Goal: Information Seeking & Learning: Learn about a topic

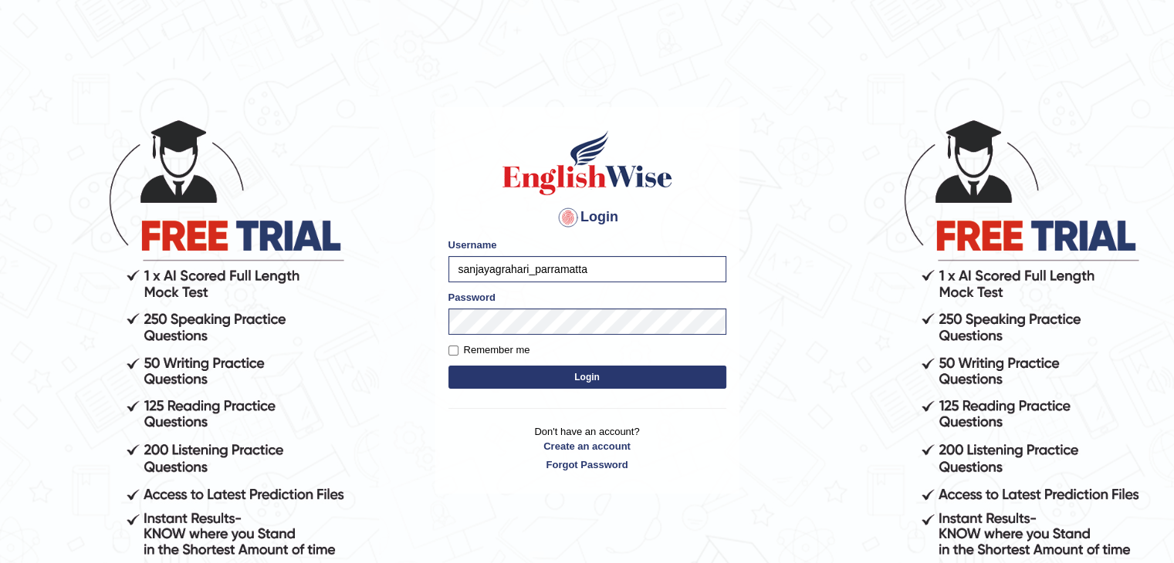
click at [562, 374] on button "Login" at bounding box center [587, 377] width 278 height 23
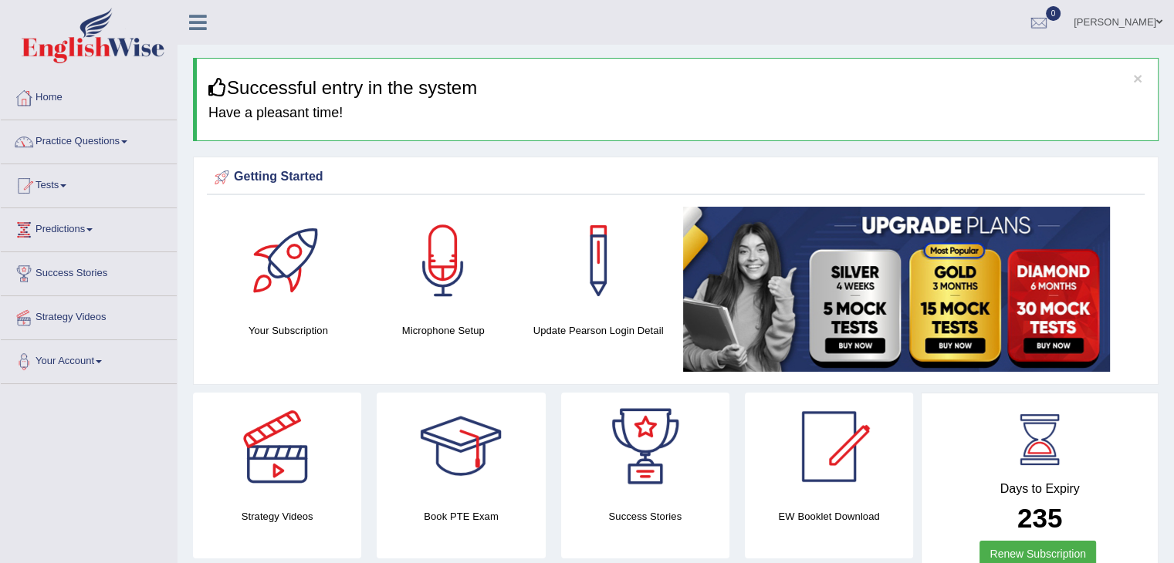
click at [124, 143] on link "Practice Questions" at bounding box center [89, 139] width 176 height 39
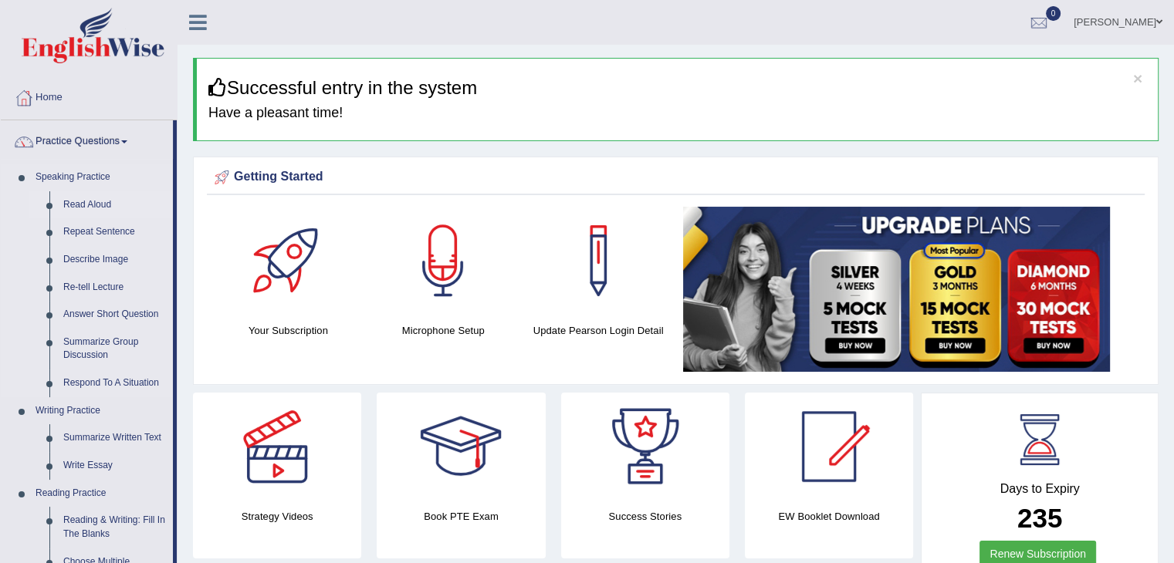
click at [84, 211] on link "Read Aloud" at bounding box center [114, 205] width 117 height 28
click at [95, 205] on link "Read Aloud" at bounding box center [114, 205] width 117 height 28
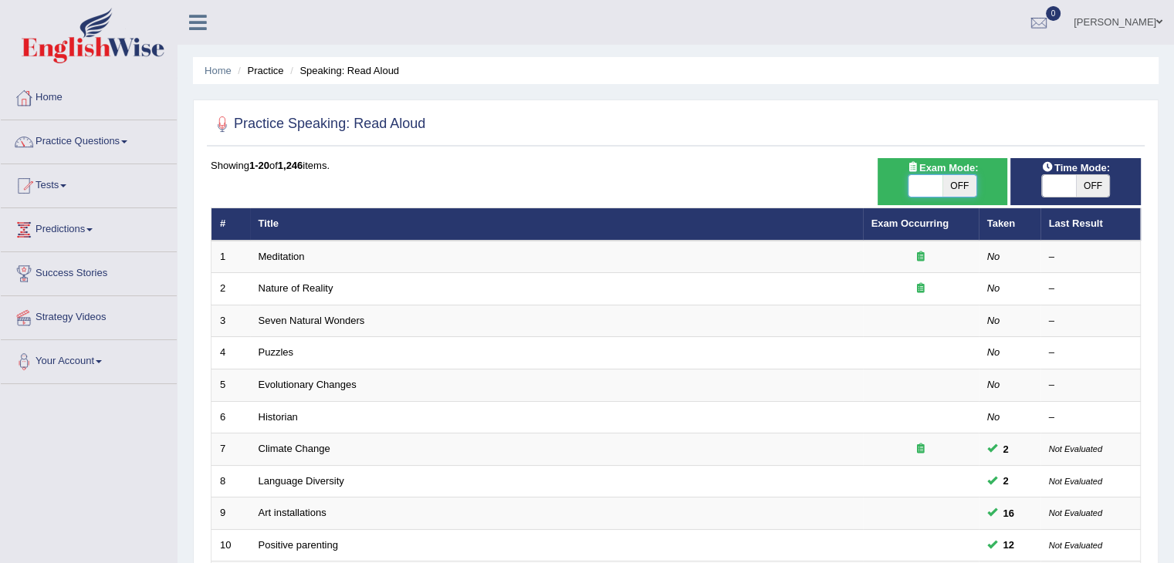
click at [919, 184] on span at bounding box center [925, 186] width 34 height 22
checkbox input "true"
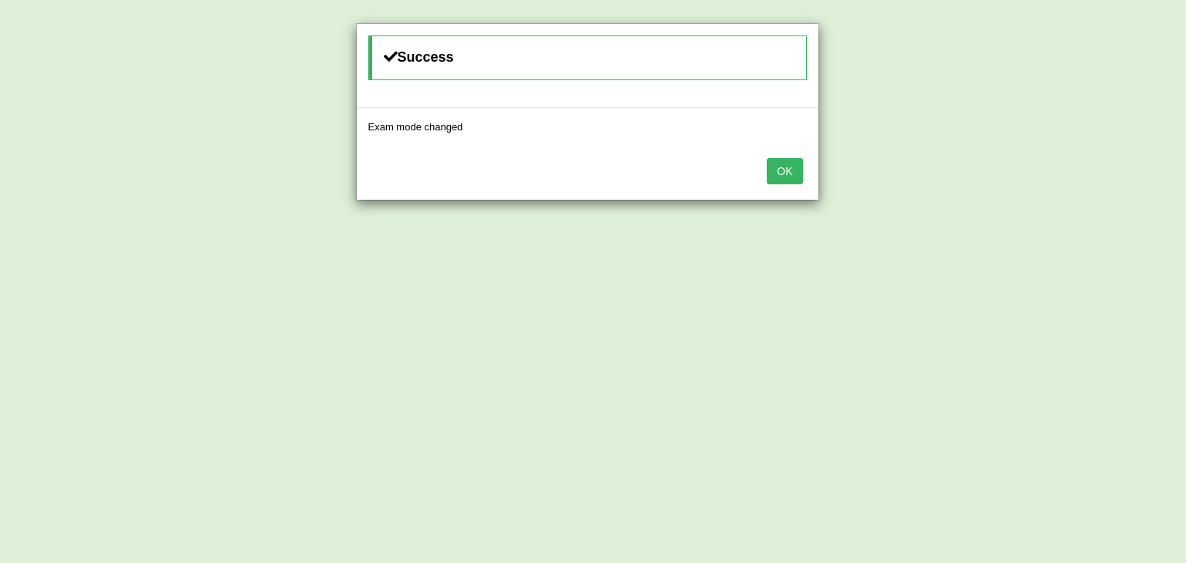
click at [783, 173] on button "OK" at bounding box center [784, 171] width 36 height 26
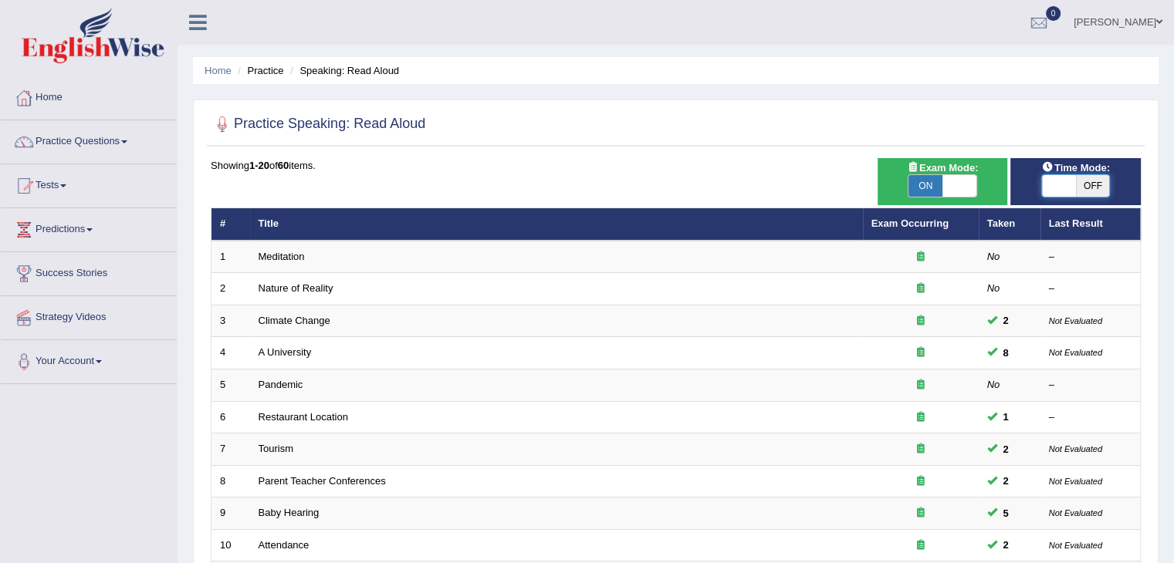
click at [1056, 187] on span at bounding box center [1059, 186] width 34 height 22
checkbox input "true"
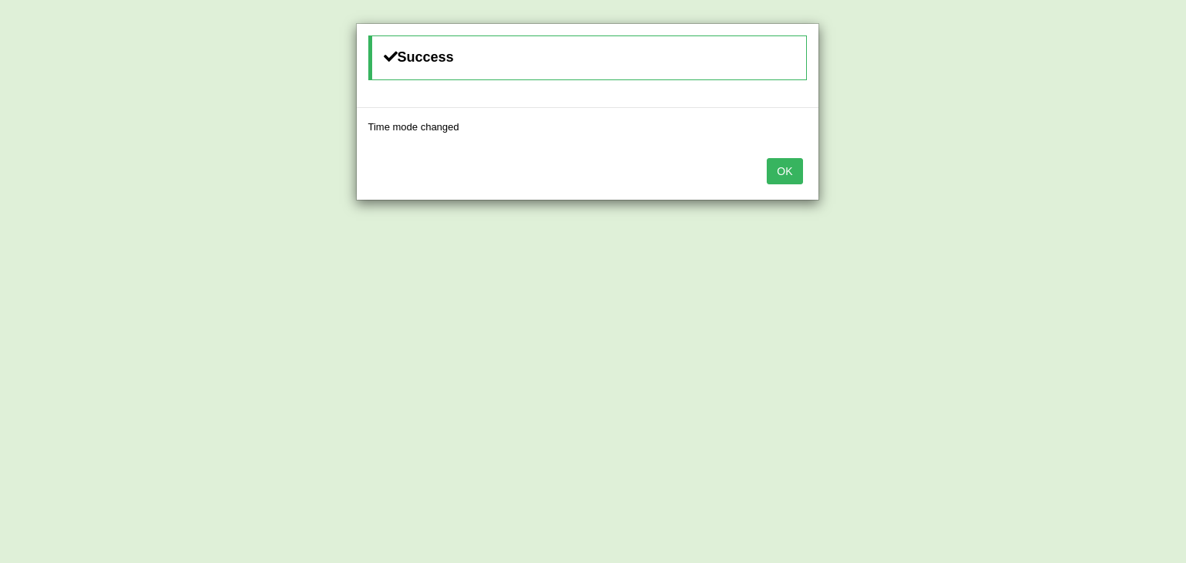
click at [775, 173] on button "OK" at bounding box center [784, 171] width 36 height 26
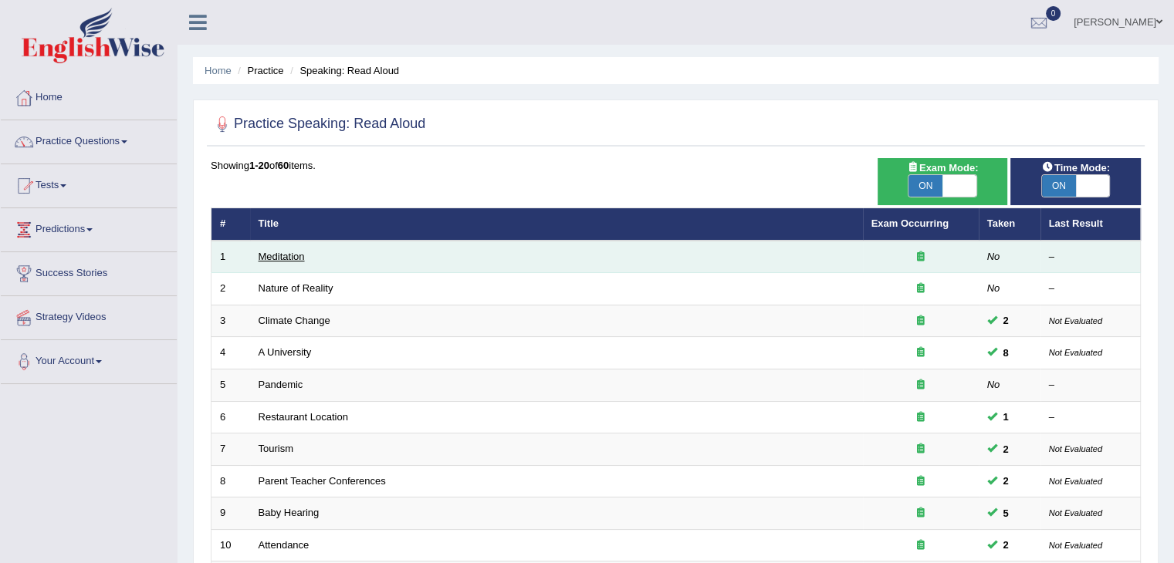
click at [272, 259] on link "Meditation" at bounding box center [282, 257] width 46 height 12
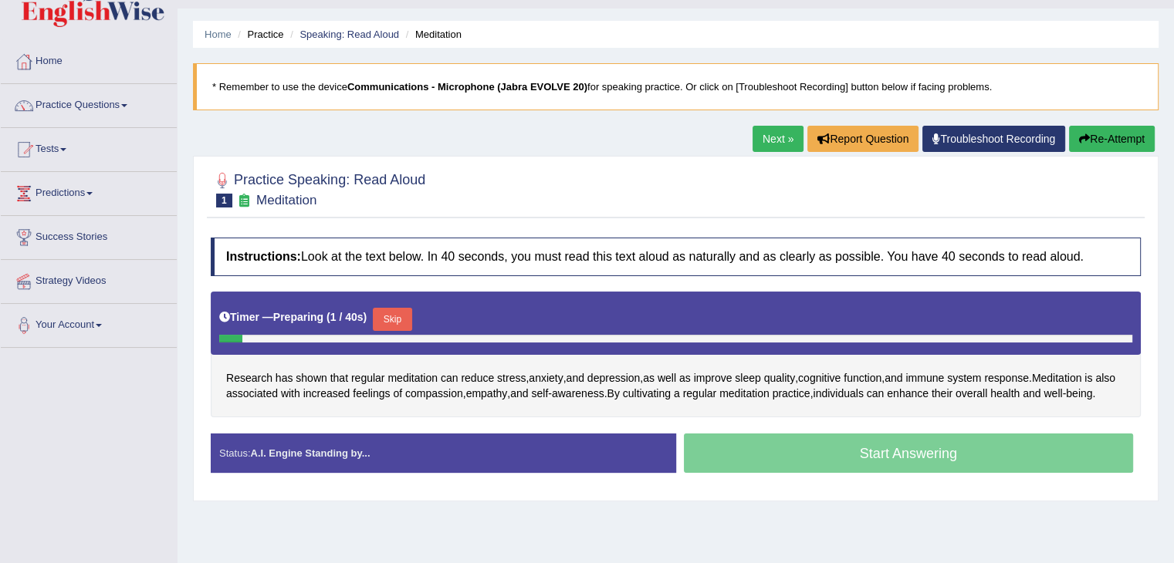
scroll to position [82, 0]
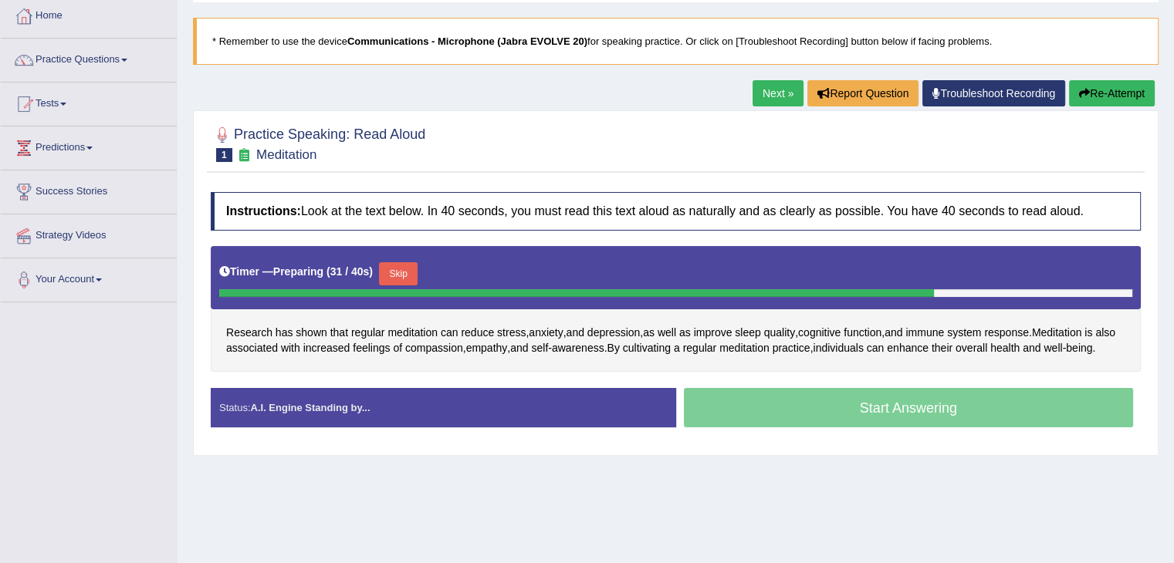
click at [401, 264] on button "Skip" at bounding box center [398, 273] width 39 height 23
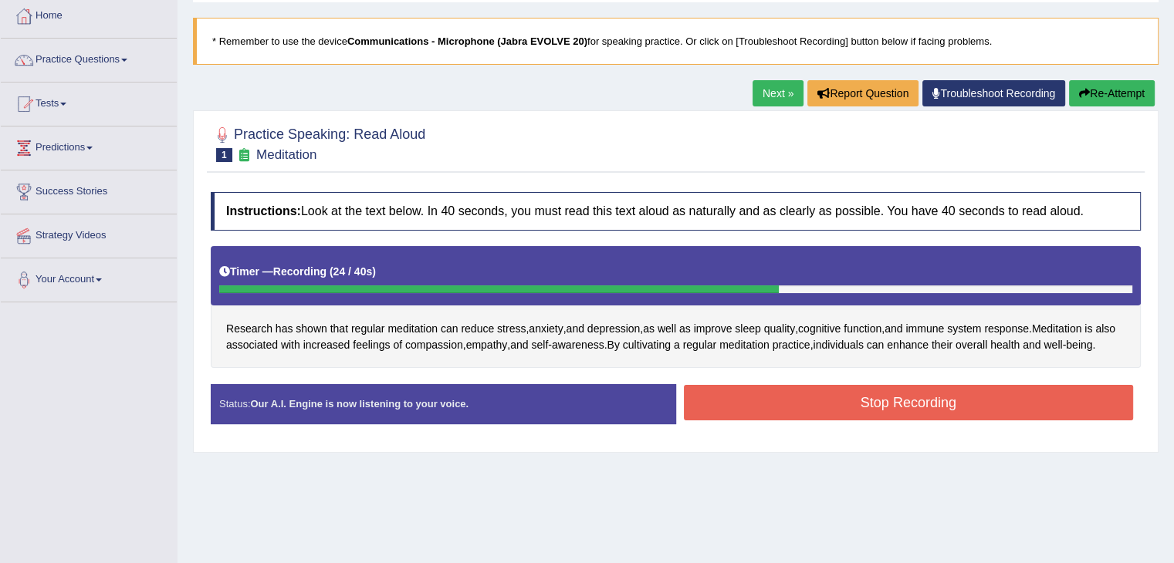
click at [828, 408] on button "Stop Recording" at bounding box center [909, 403] width 450 height 36
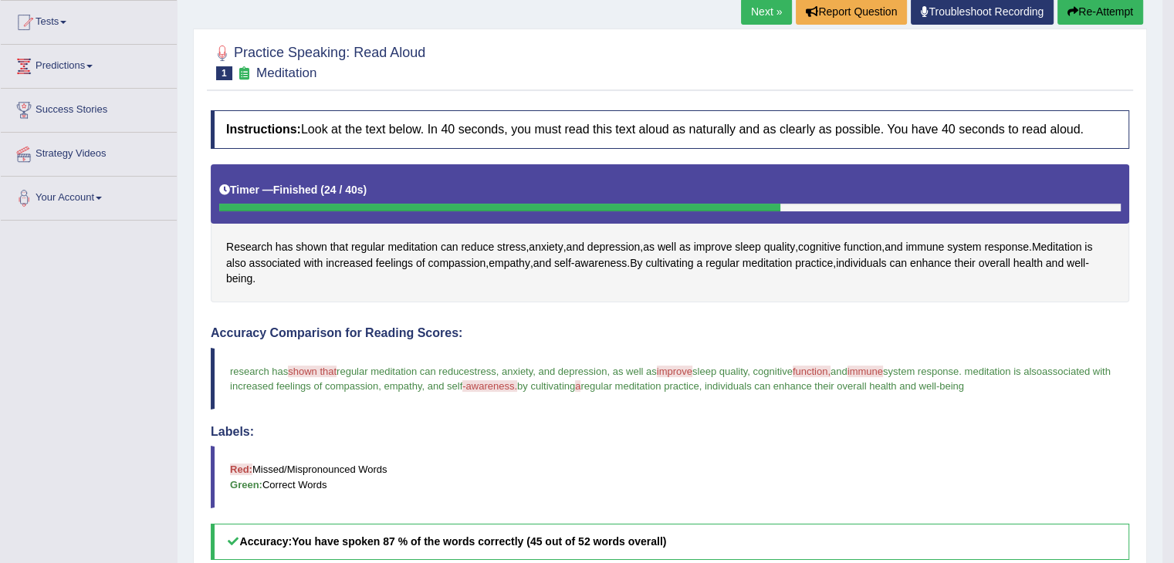
click at [355, 446] on blockquote "Red: Missed/Mispronounced Words Green: Correct Words" at bounding box center [670, 477] width 918 height 62
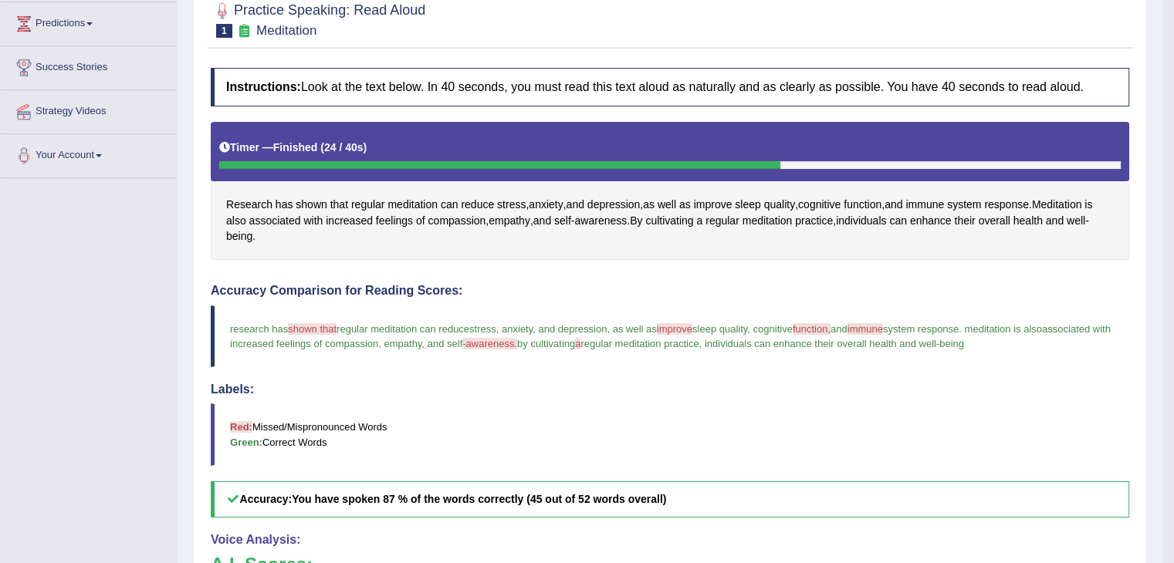
scroll to position [0, 0]
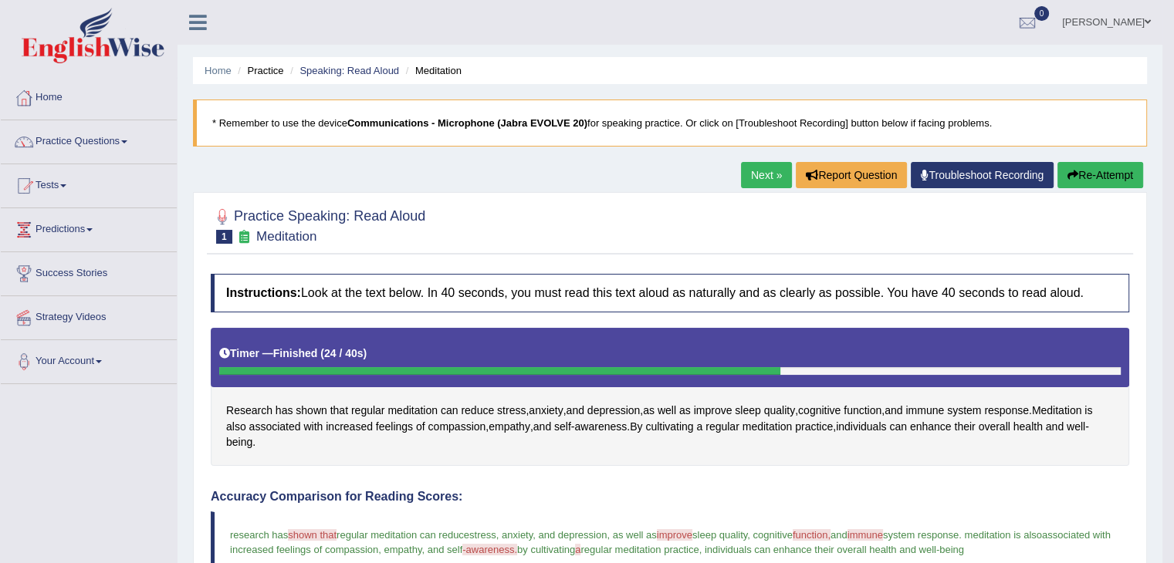
click at [1099, 171] on button "Re-Attempt" at bounding box center [1100, 175] width 86 height 26
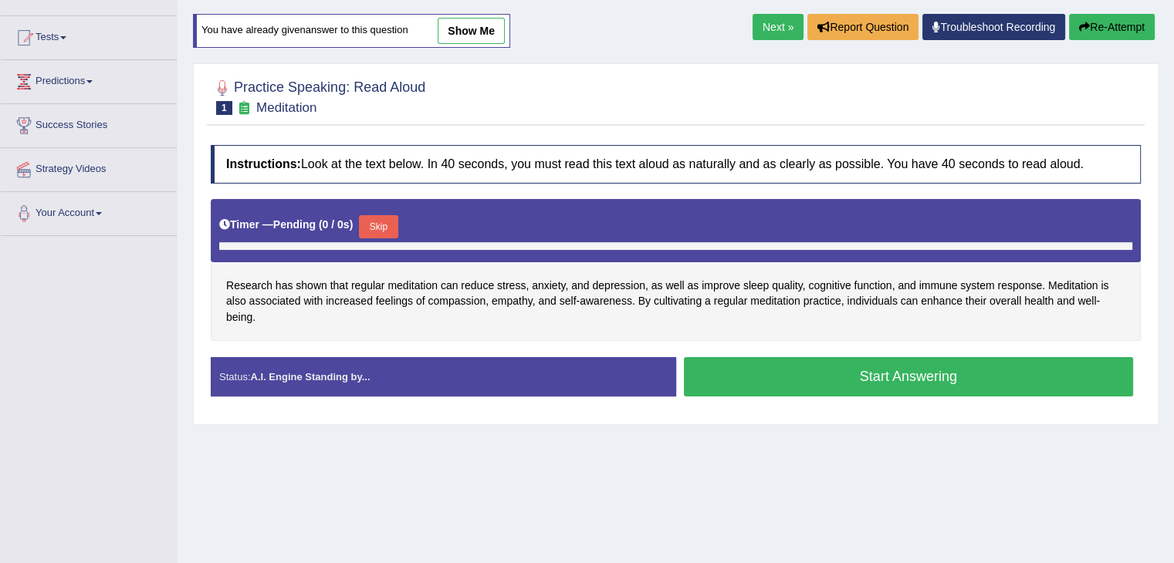
scroll to position [150, 0]
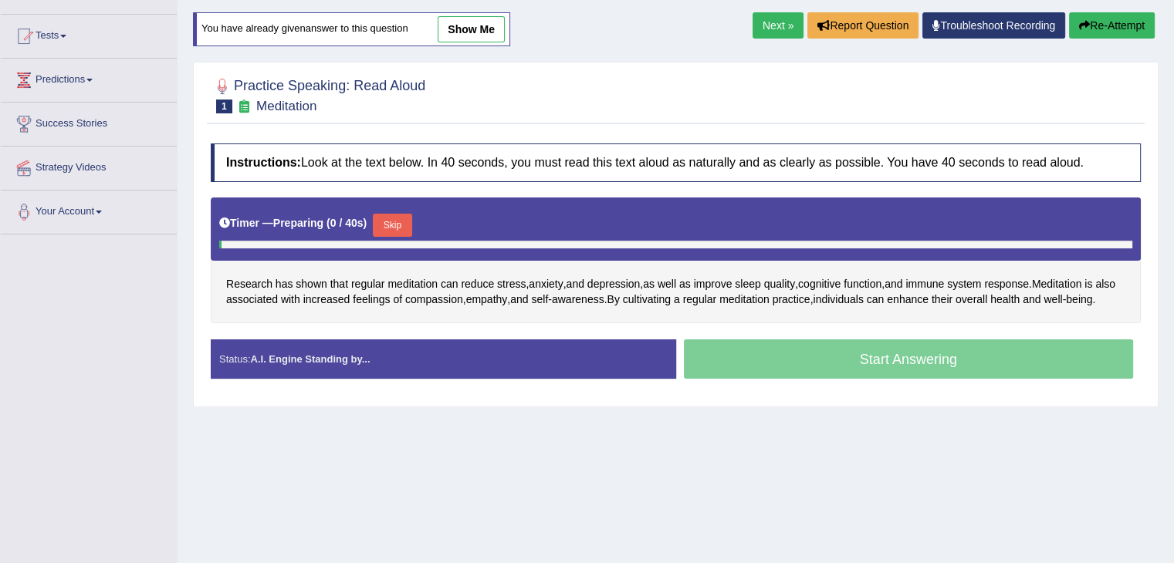
click at [397, 221] on button "Skip" at bounding box center [392, 225] width 39 height 23
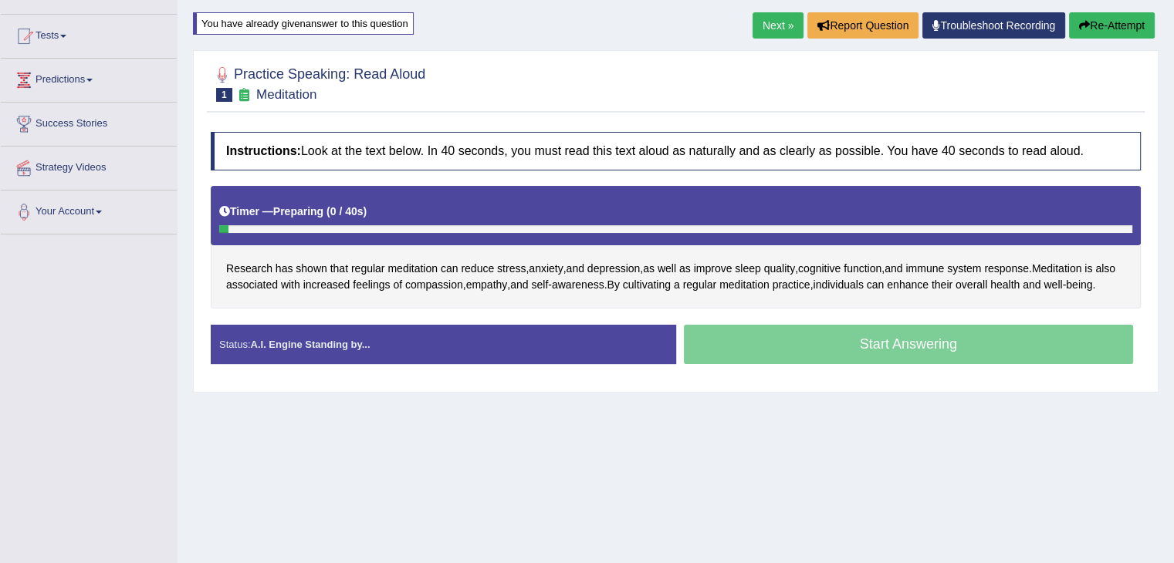
click at [405, 218] on div "Timer — Preparing ( 0 / 40s )" at bounding box center [675, 211] width 913 height 27
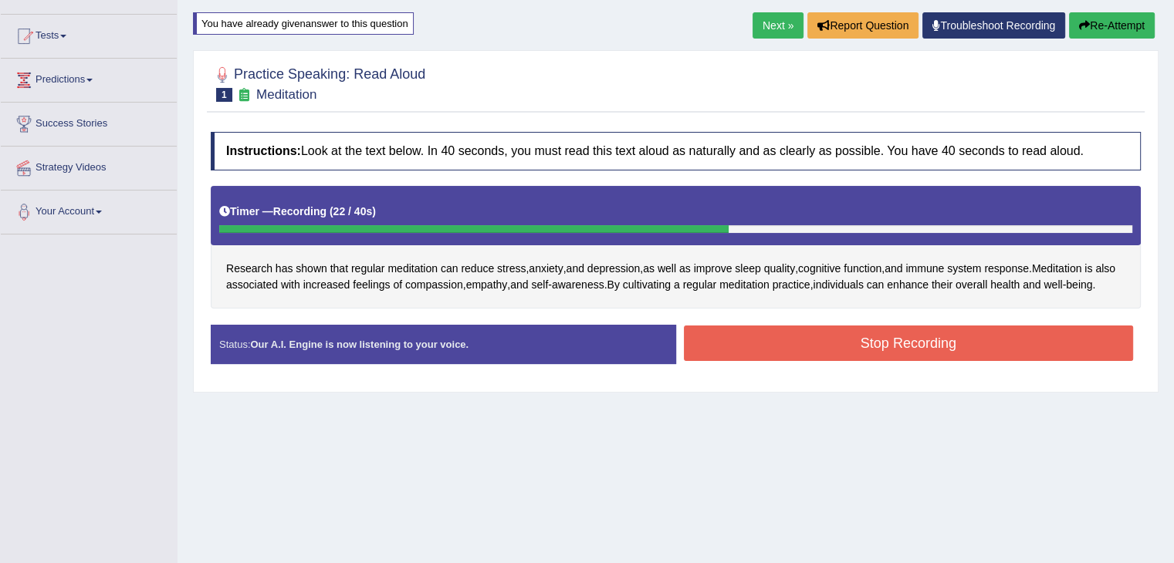
click at [827, 358] on button "Stop Recording" at bounding box center [909, 344] width 450 height 36
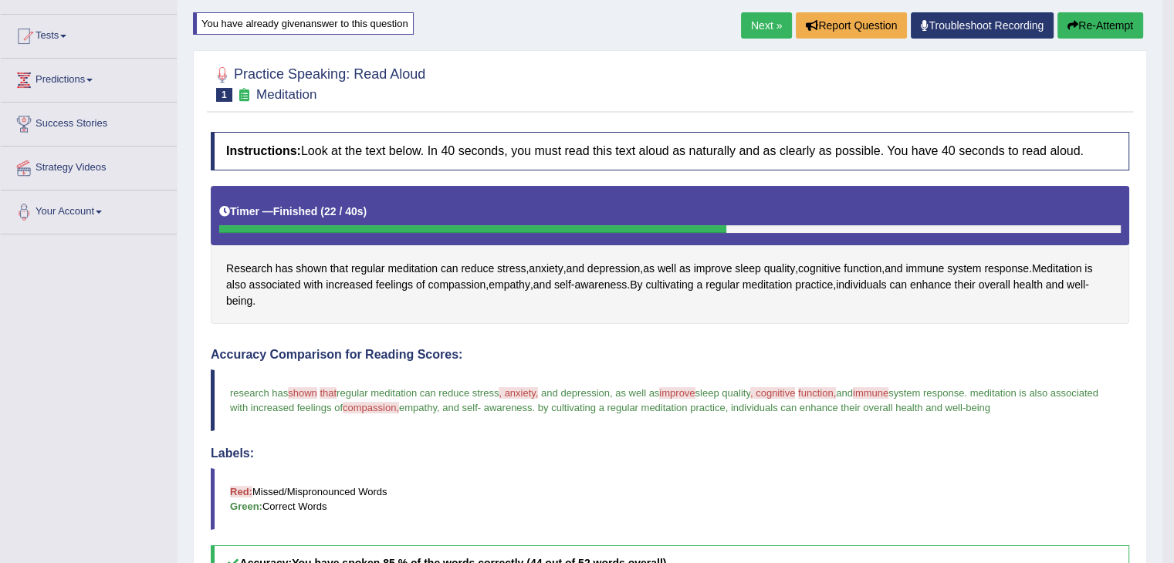
click at [1138, 15] on button "Re-Attempt" at bounding box center [1100, 25] width 86 height 26
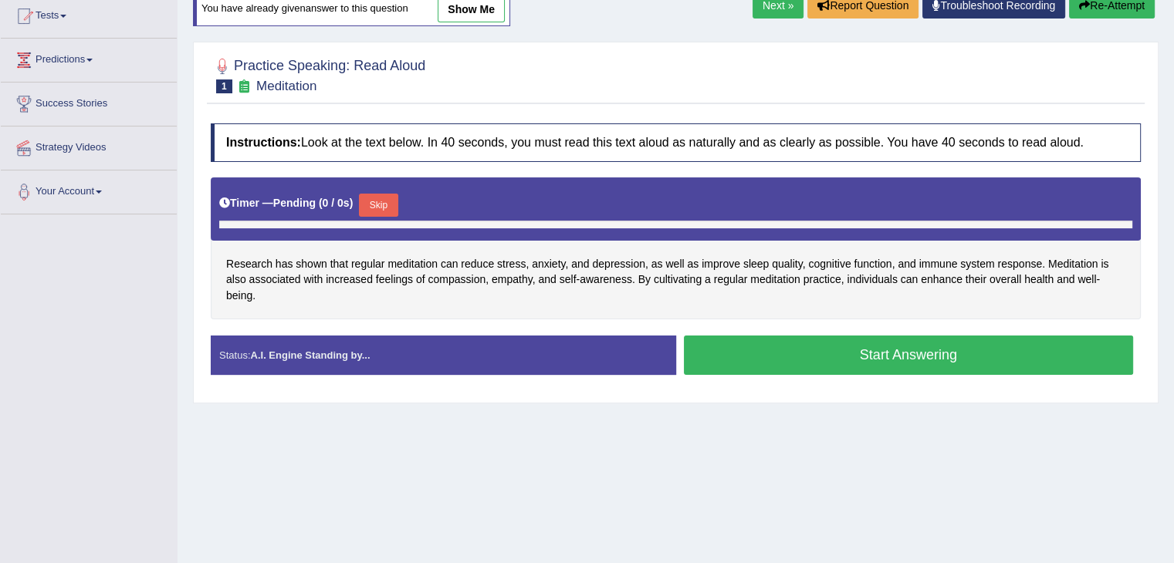
scroll to position [150, 0]
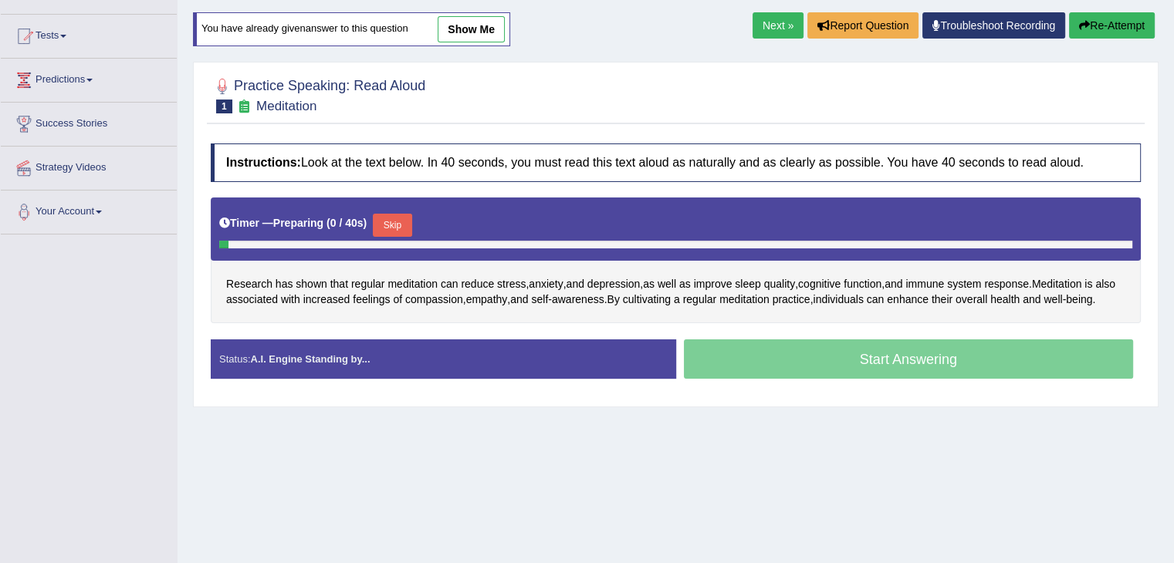
click at [408, 221] on button "Skip" at bounding box center [392, 225] width 39 height 23
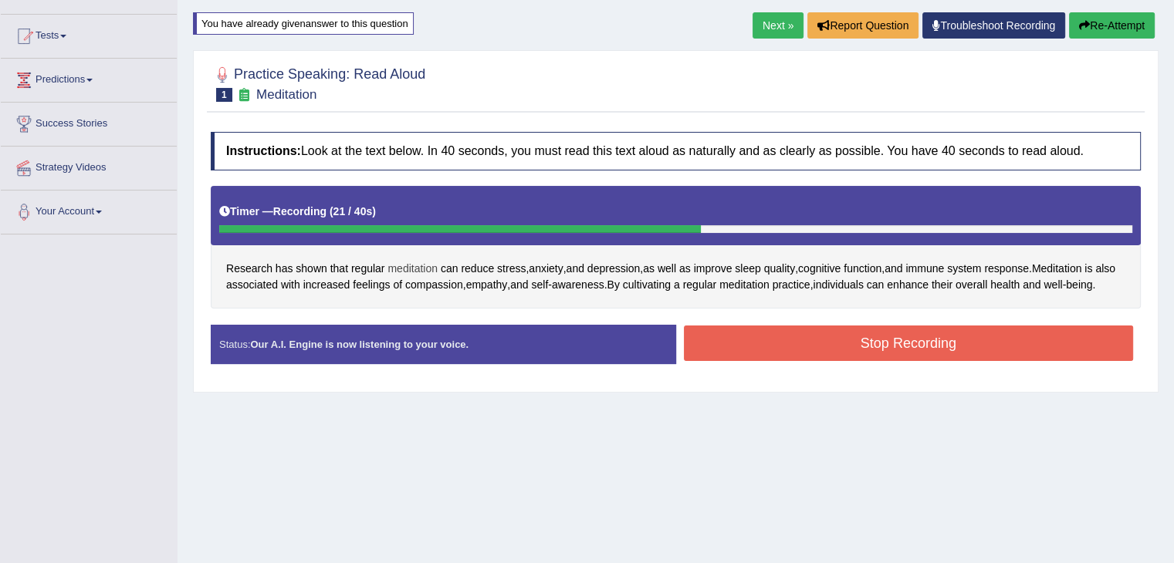
click at [767, 361] on button "Stop Recording" at bounding box center [909, 344] width 450 height 36
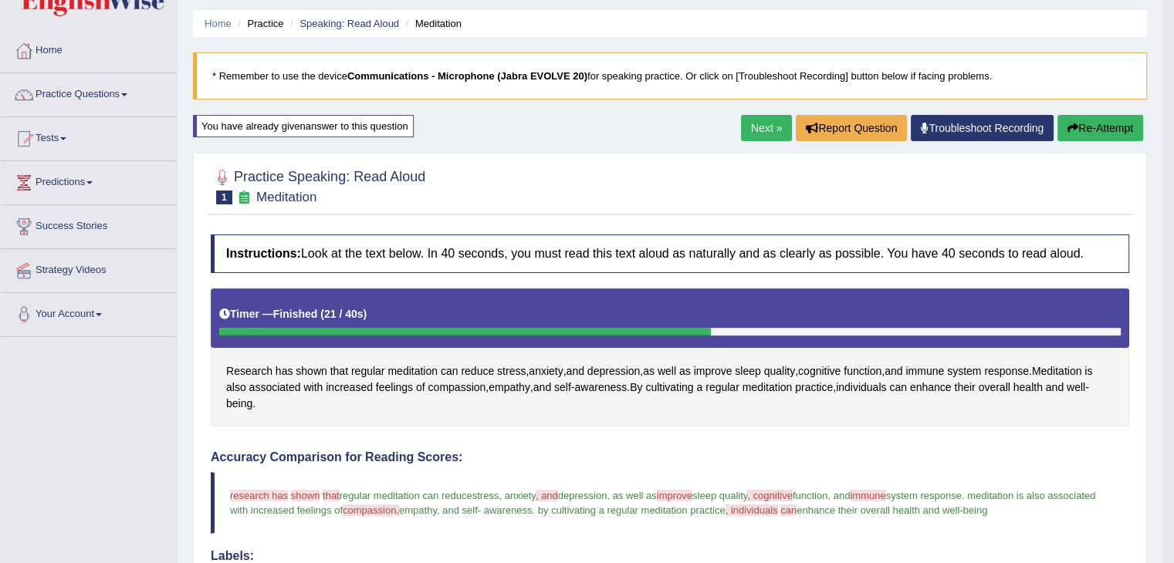
scroll to position [0, 0]
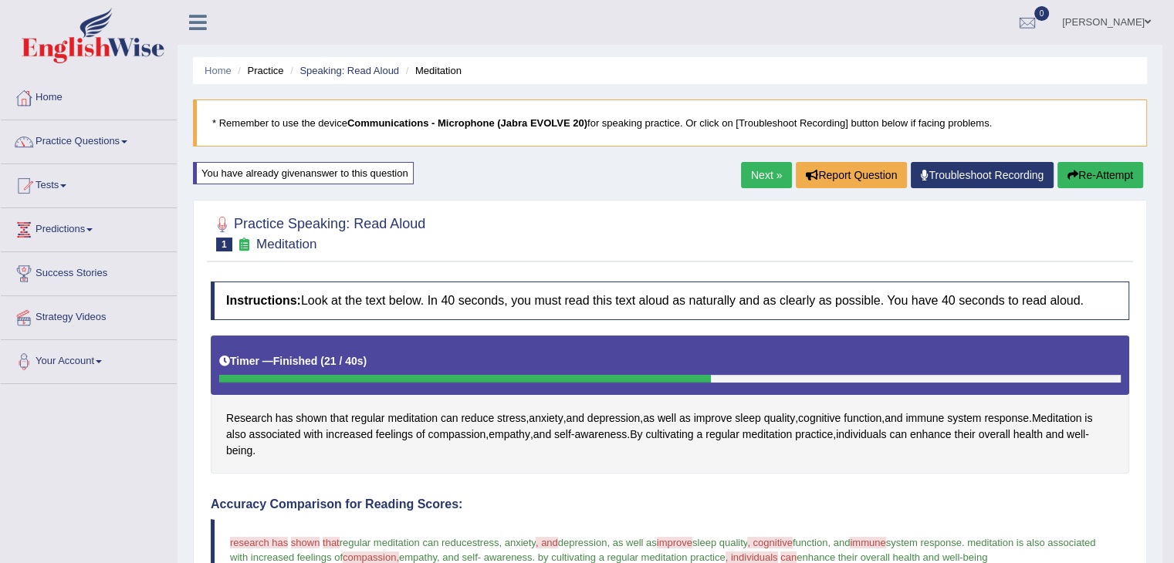
click at [764, 179] on link "Next »" at bounding box center [766, 175] width 51 height 26
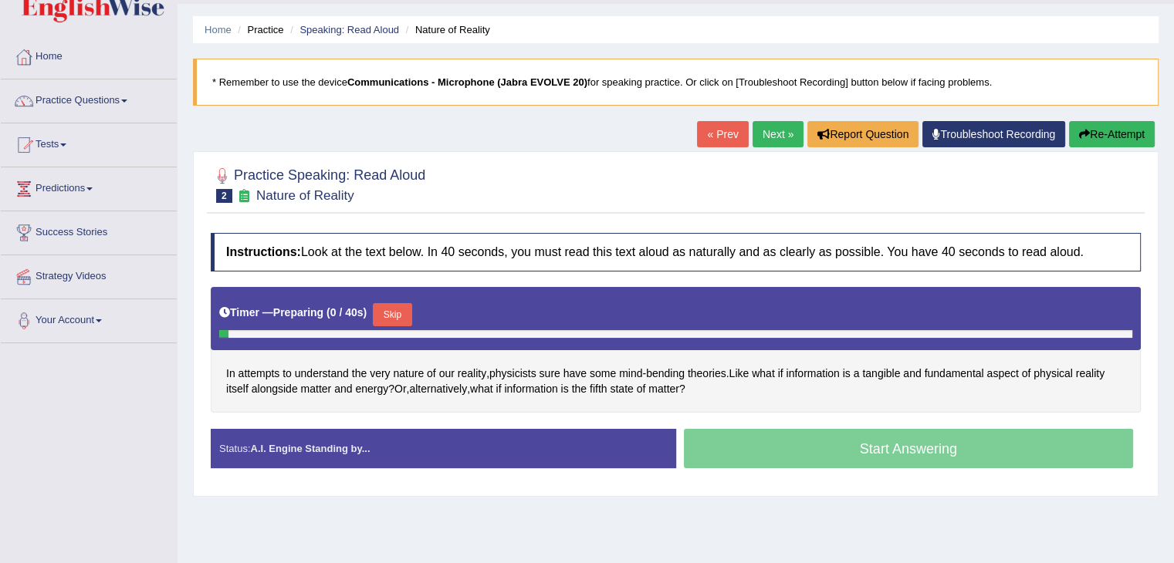
scroll to position [125, 0]
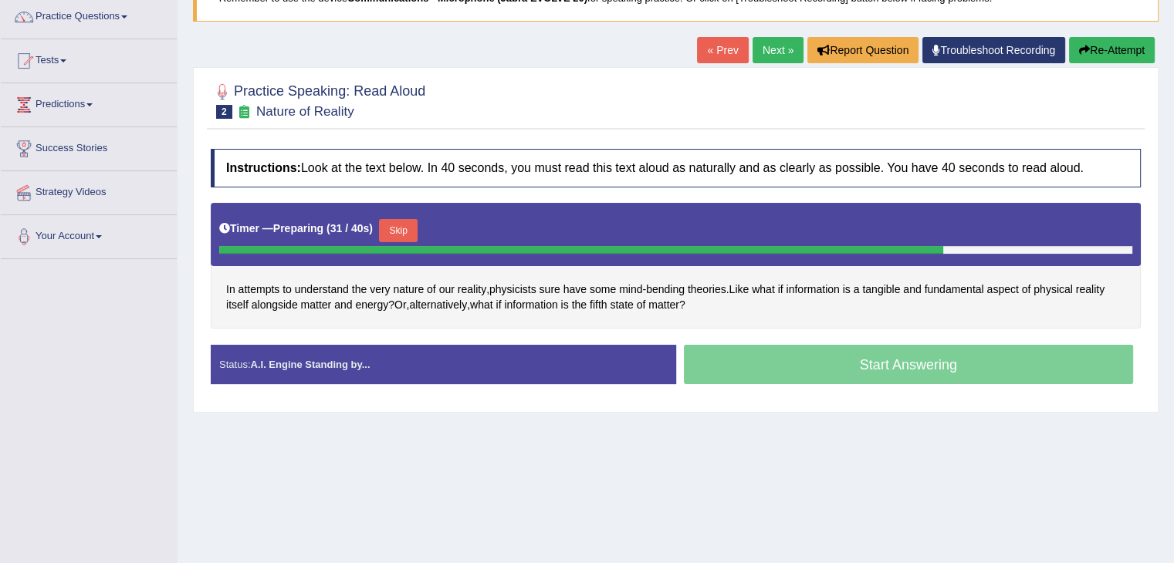
click at [401, 228] on button "Skip" at bounding box center [398, 230] width 39 height 23
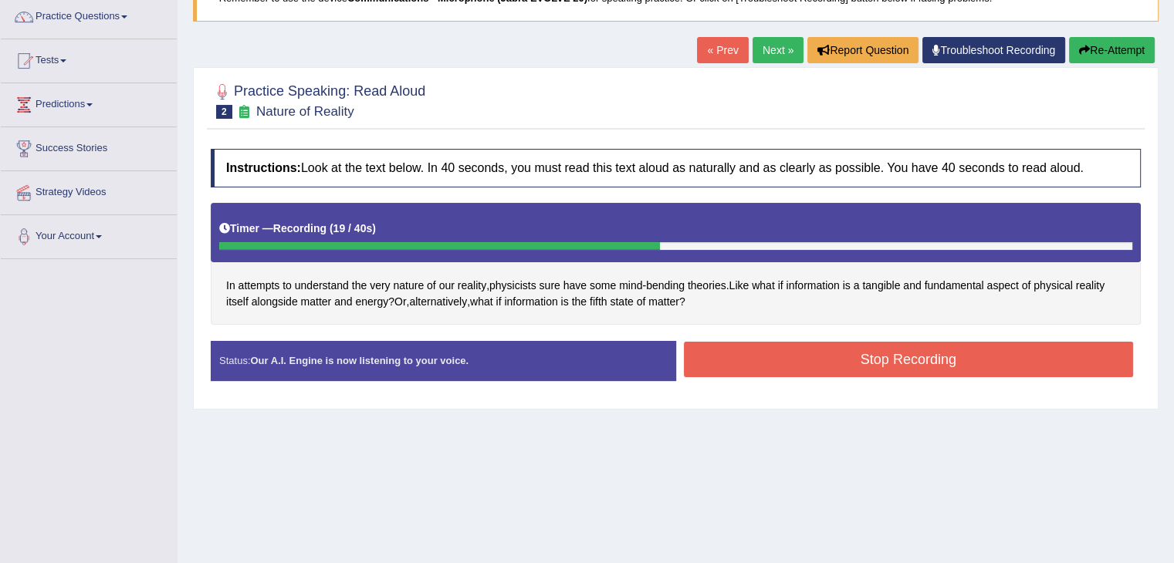
click at [840, 364] on button "Stop Recording" at bounding box center [909, 360] width 450 height 36
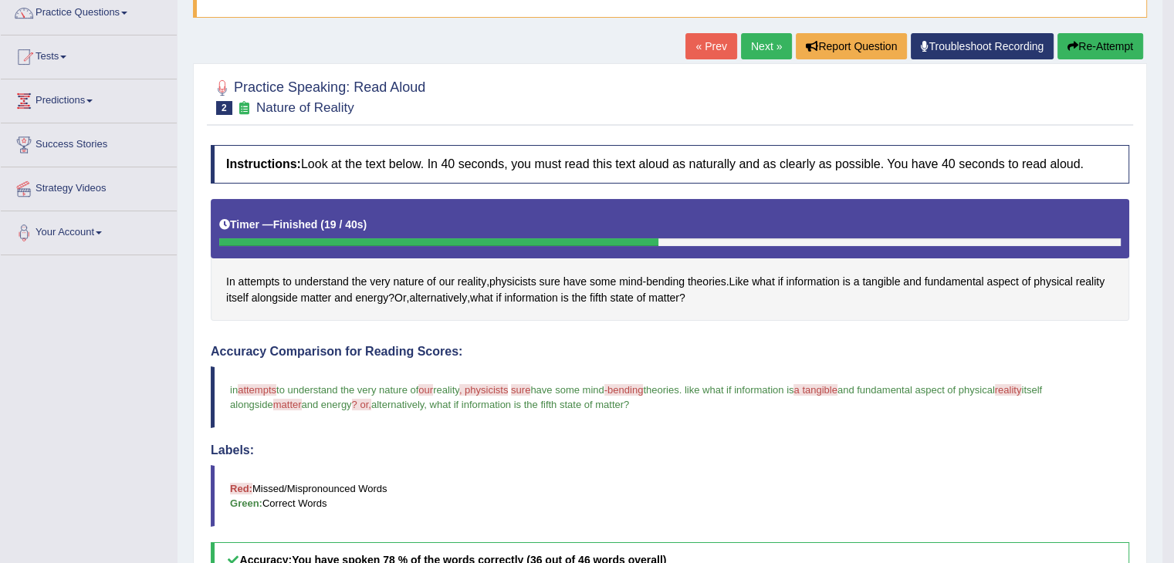
scroll to position [120, 0]
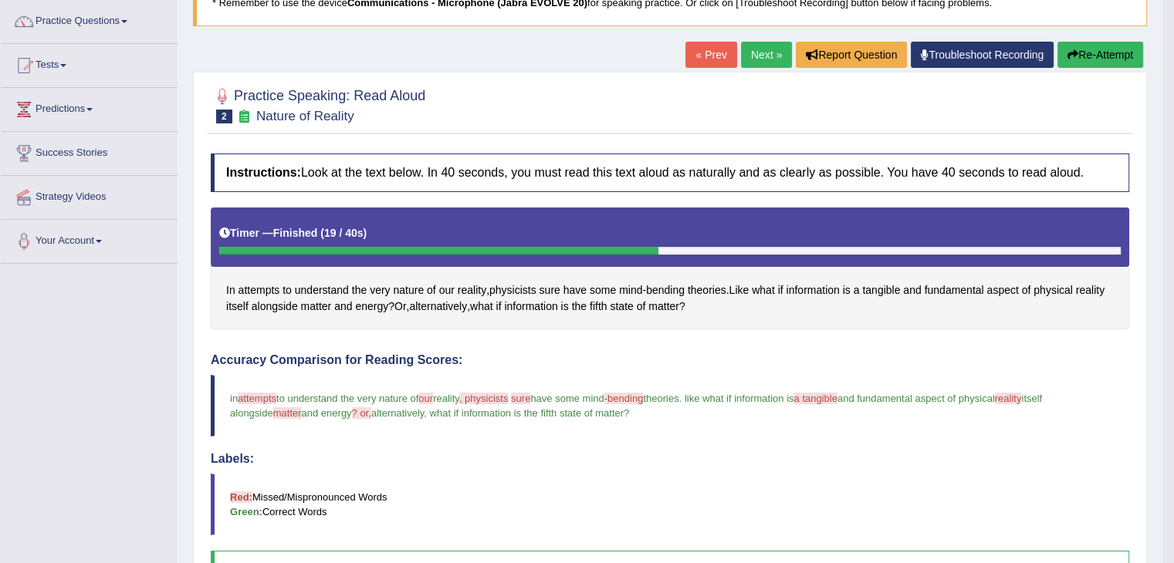
click at [763, 56] on link "Next »" at bounding box center [766, 55] width 51 height 26
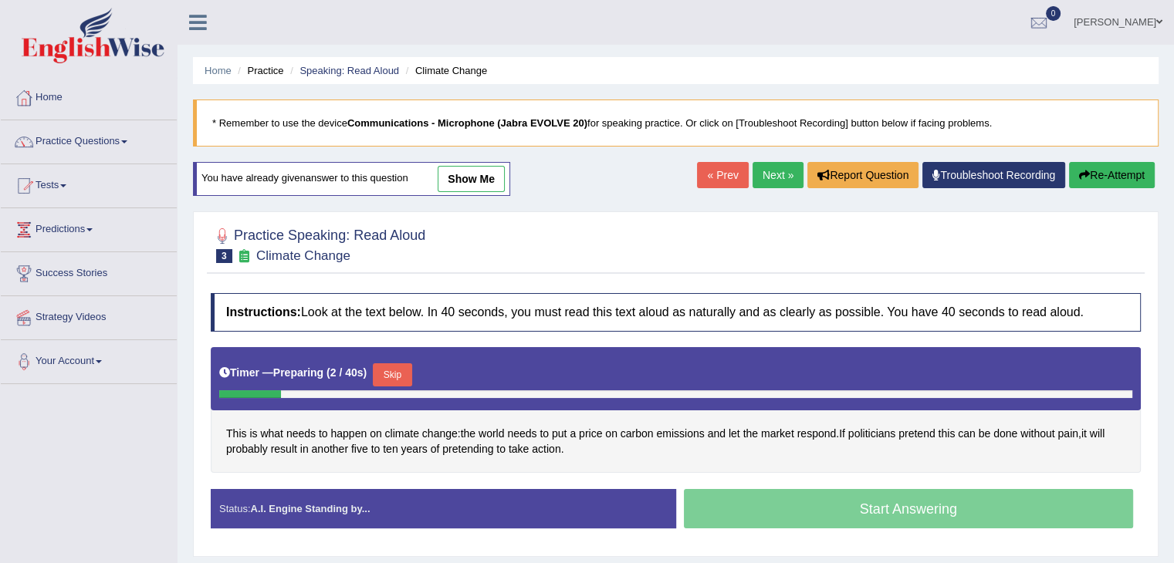
click at [458, 171] on link "show me" at bounding box center [471, 179] width 67 height 26
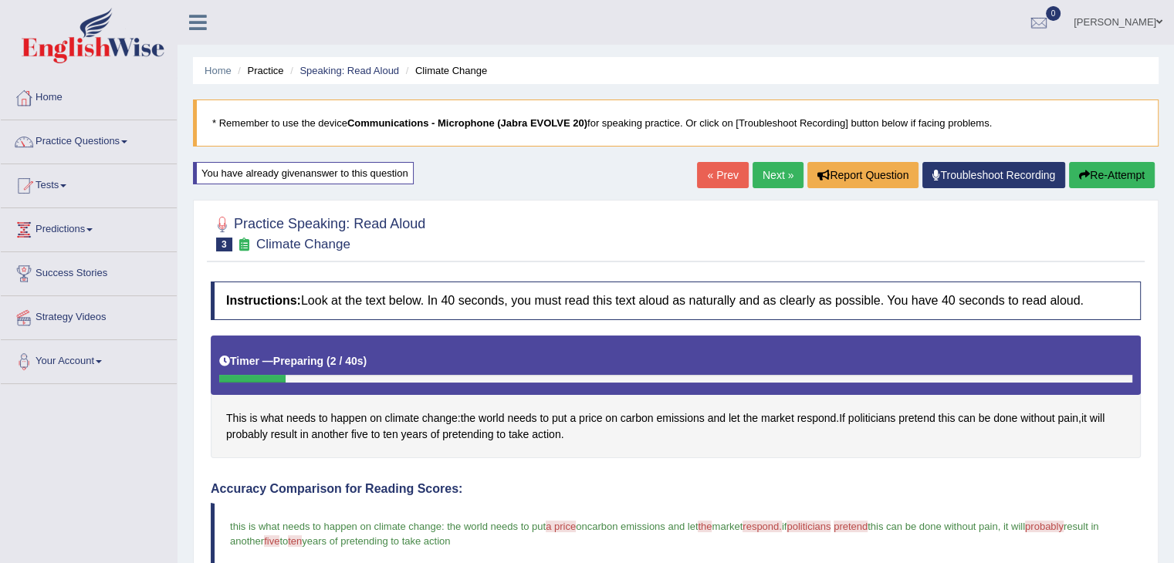
click at [735, 338] on div "Timer — Preparing ( 2 / 40s )" at bounding box center [676, 365] width 930 height 59
click at [1113, 163] on button "Re-Attempt" at bounding box center [1112, 175] width 86 height 26
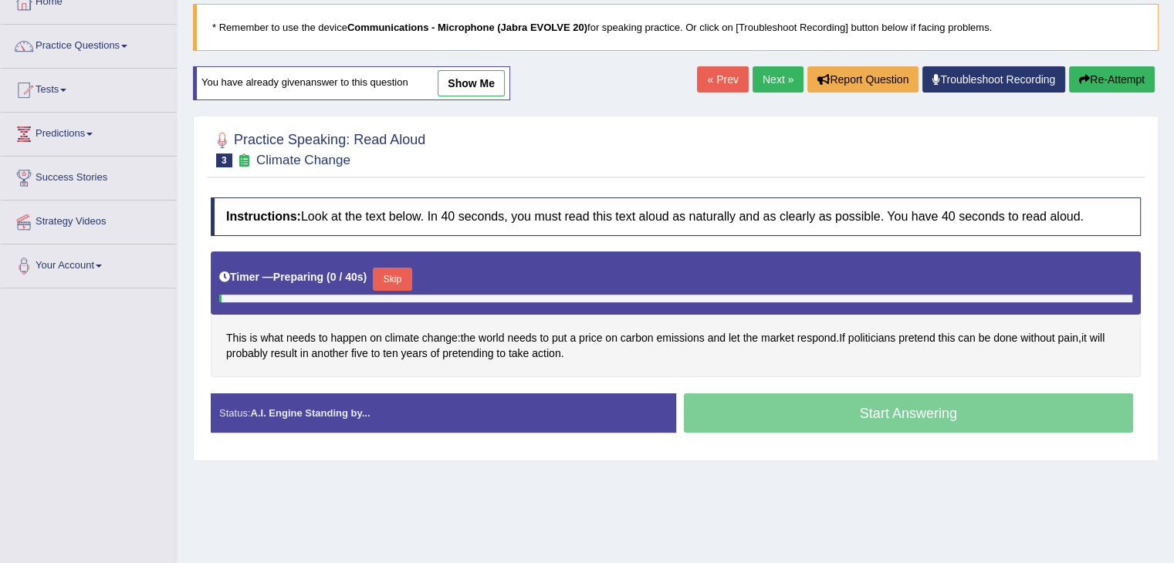
scroll to position [96, 0]
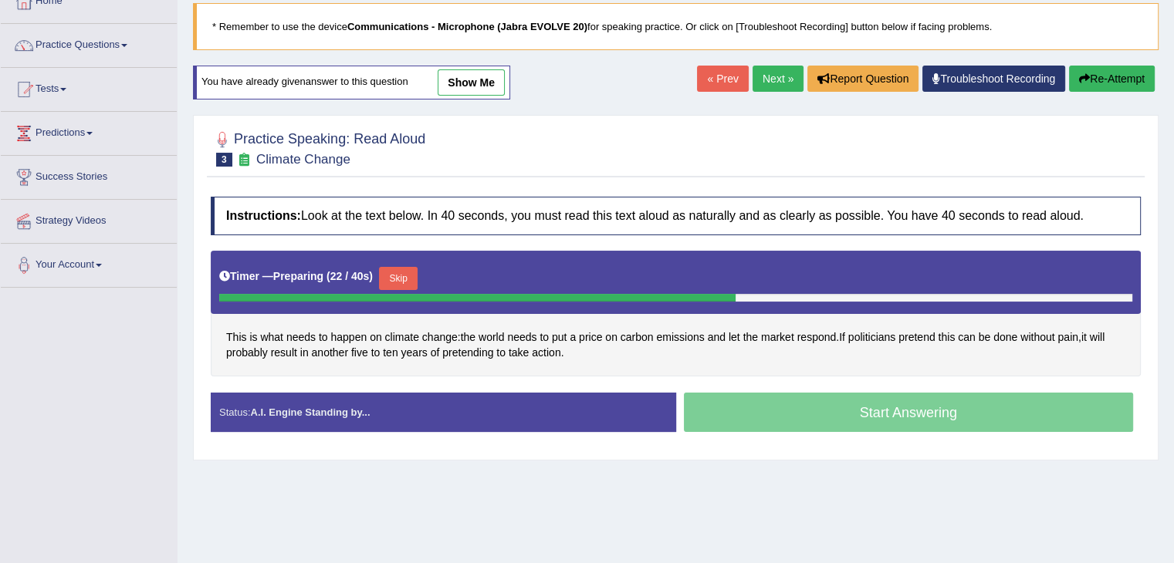
click at [408, 273] on button "Skip" at bounding box center [398, 278] width 39 height 23
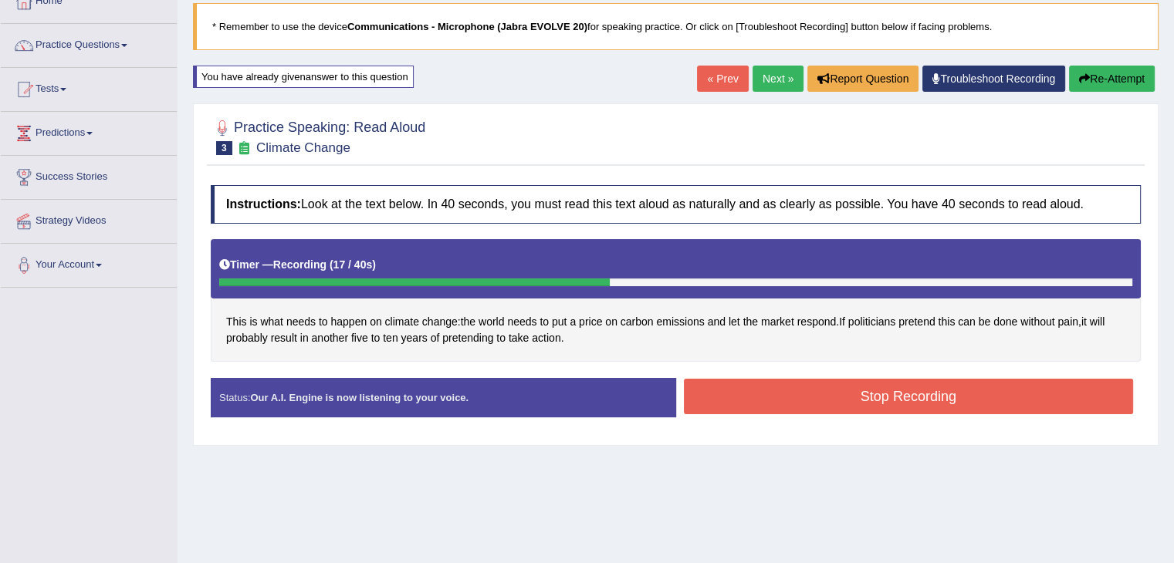
click at [829, 394] on button "Stop Recording" at bounding box center [909, 397] width 450 height 36
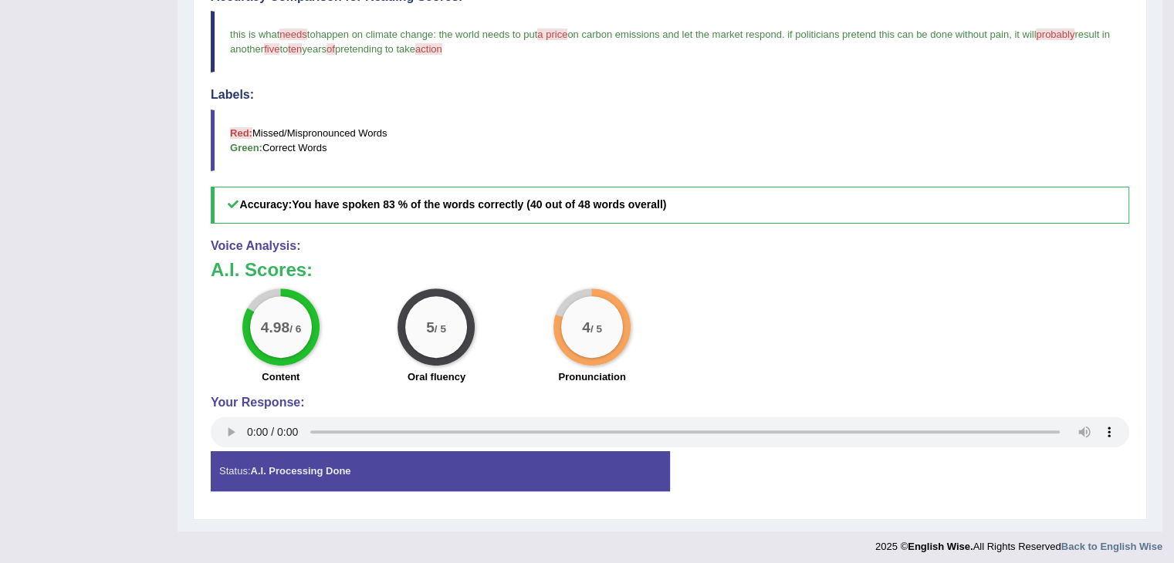
scroll to position [0, 0]
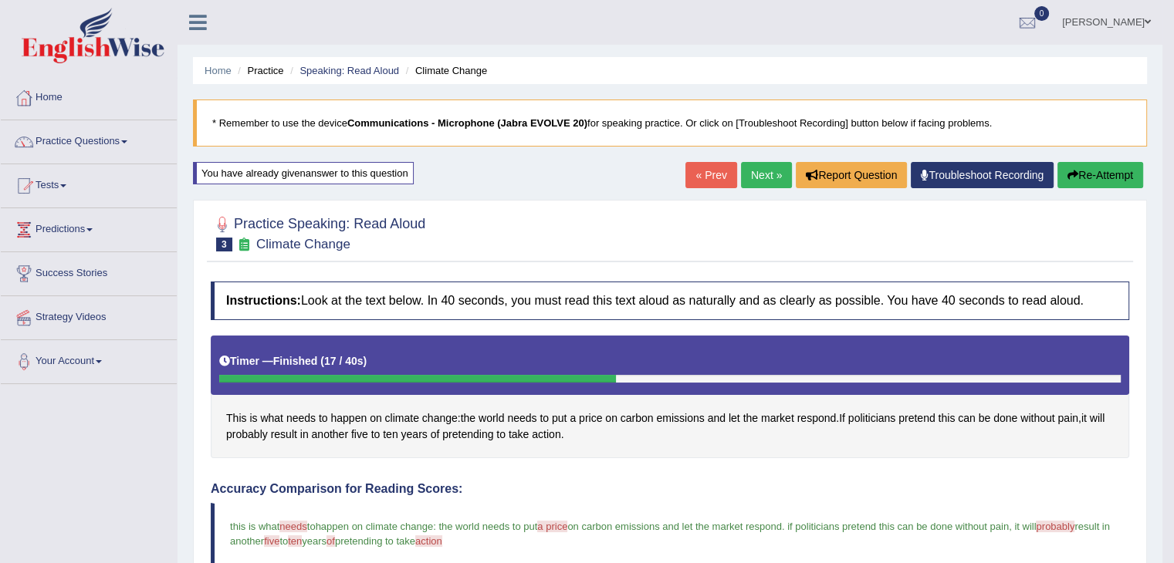
click at [756, 169] on link "Next »" at bounding box center [766, 175] width 51 height 26
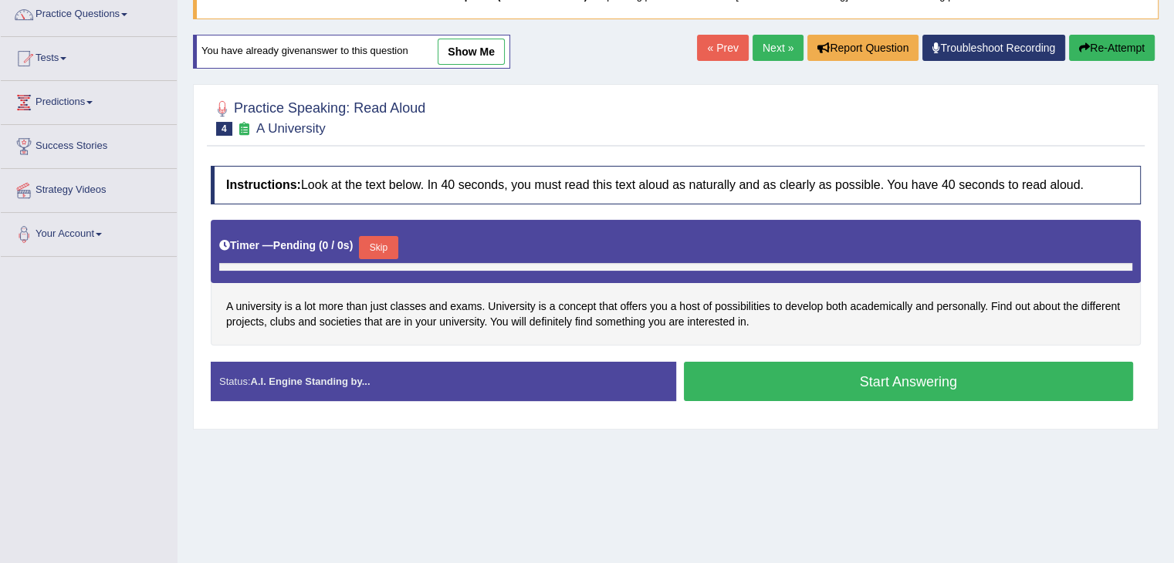
scroll to position [133, 0]
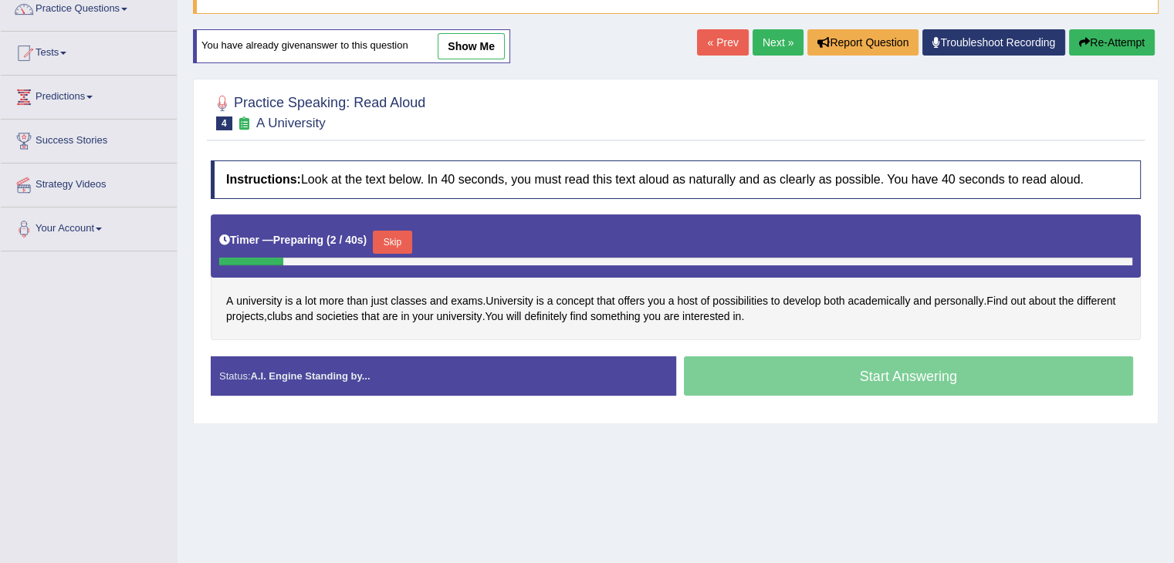
click at [475, 39] on link "show me" at bounding box center [471, 46] width 67 height 26
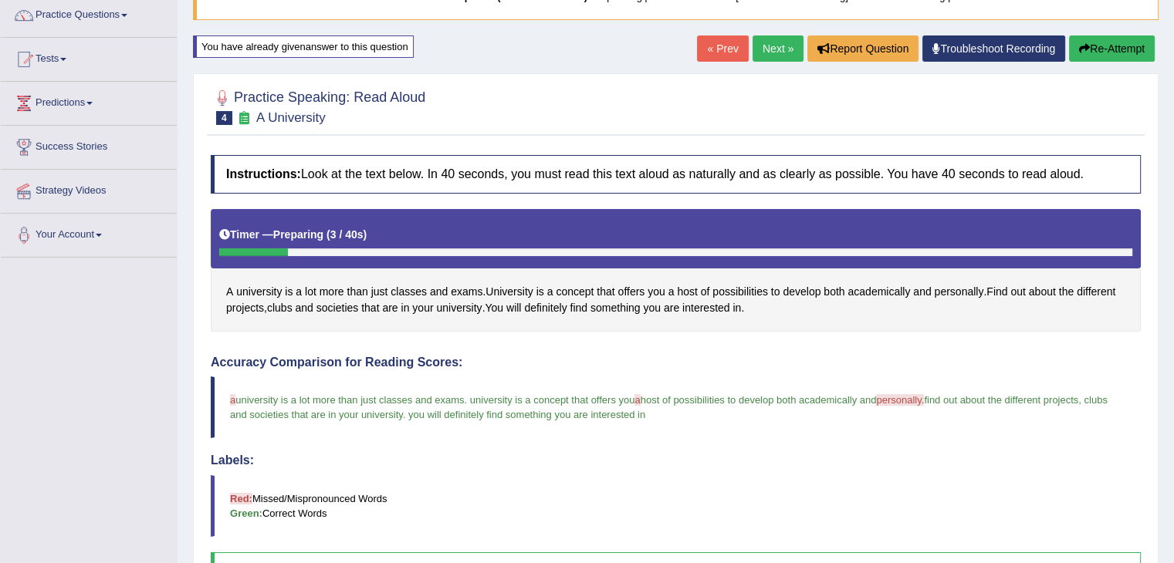
scroll to position [0, 0]
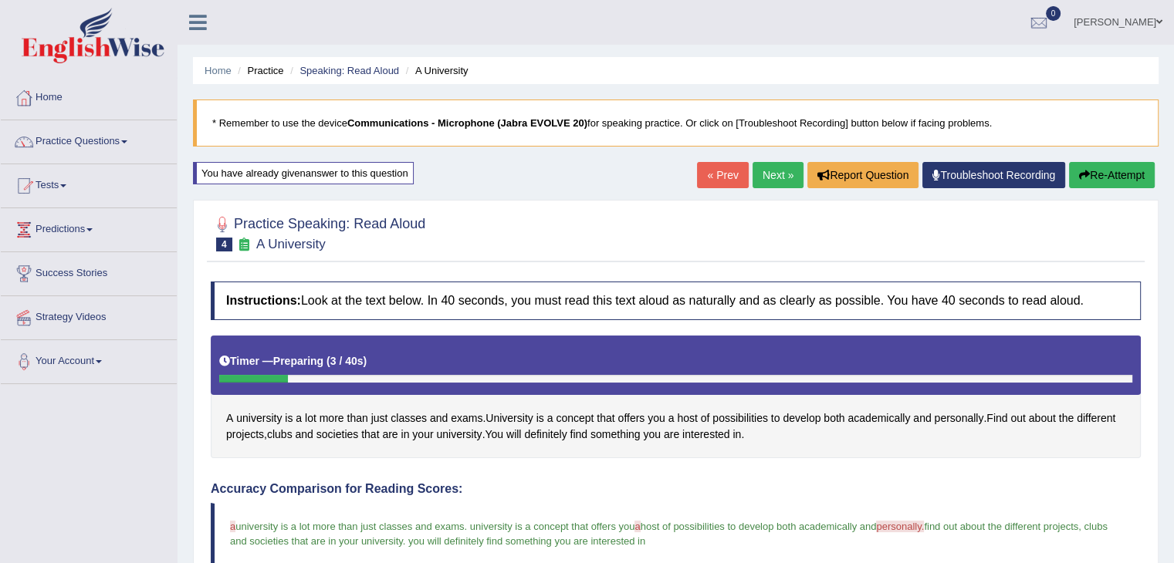
click at [1128, 176] on button "Re-Attempt" at bounding box center [1112, 175] width 86 height 26
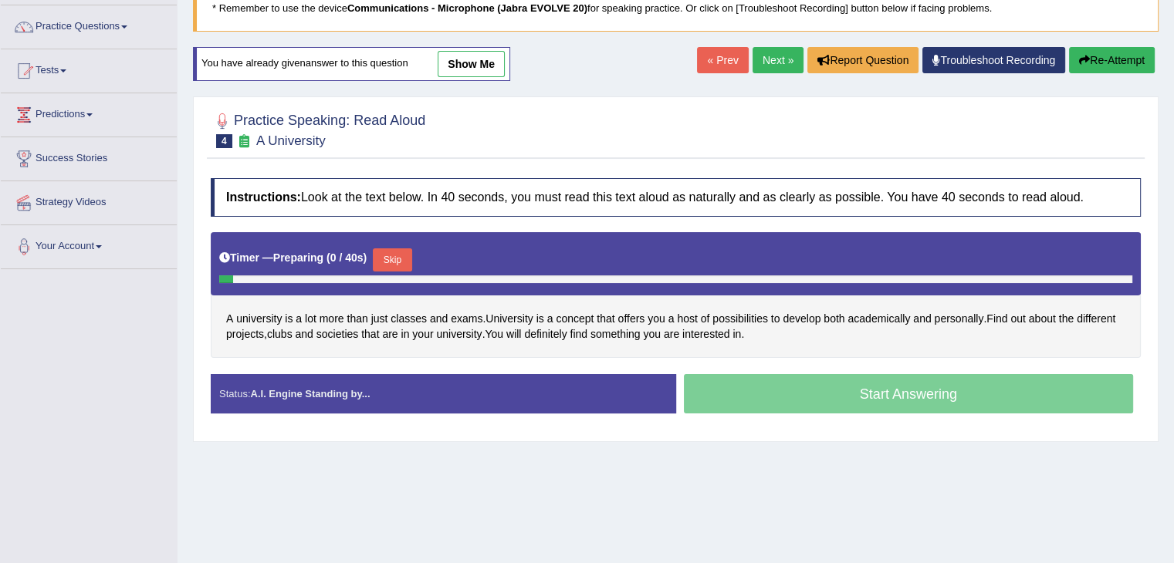
scroll to position [117, 0]
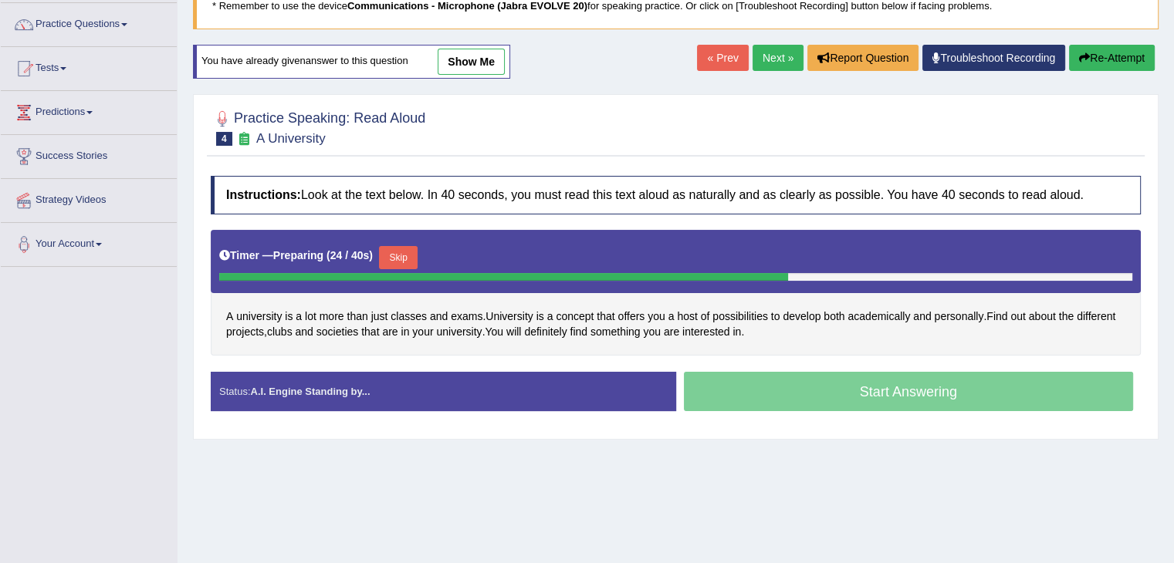
click at [418, 247] on button "Skip" at bounding box center [398, 257] width 39 height 23
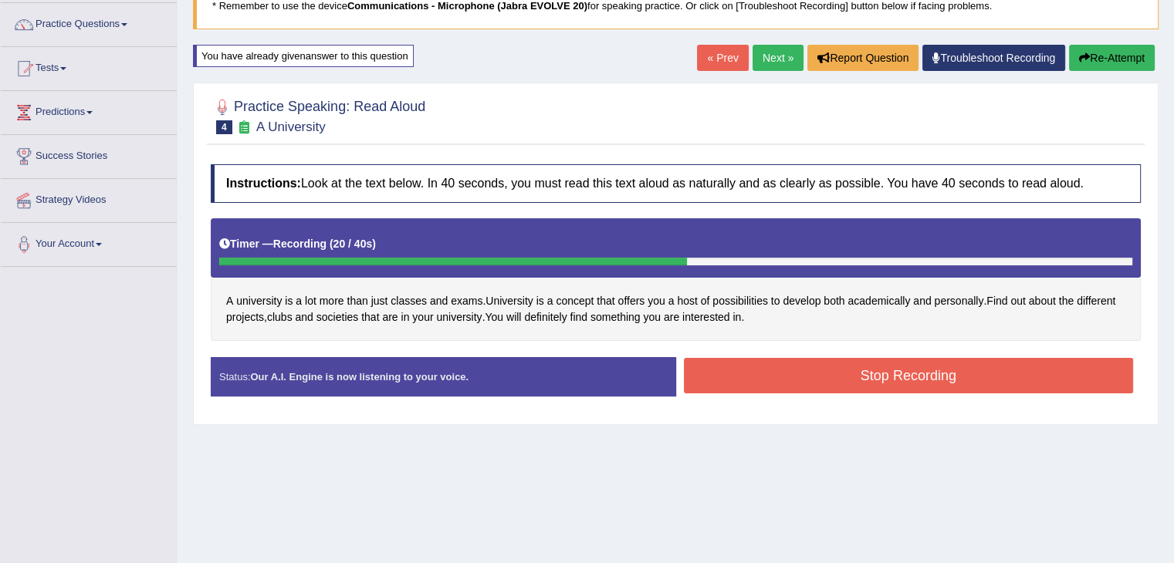
click at [807, 364] on button "Stop Recording" at bounding box center [909, 376] width 450 height 36
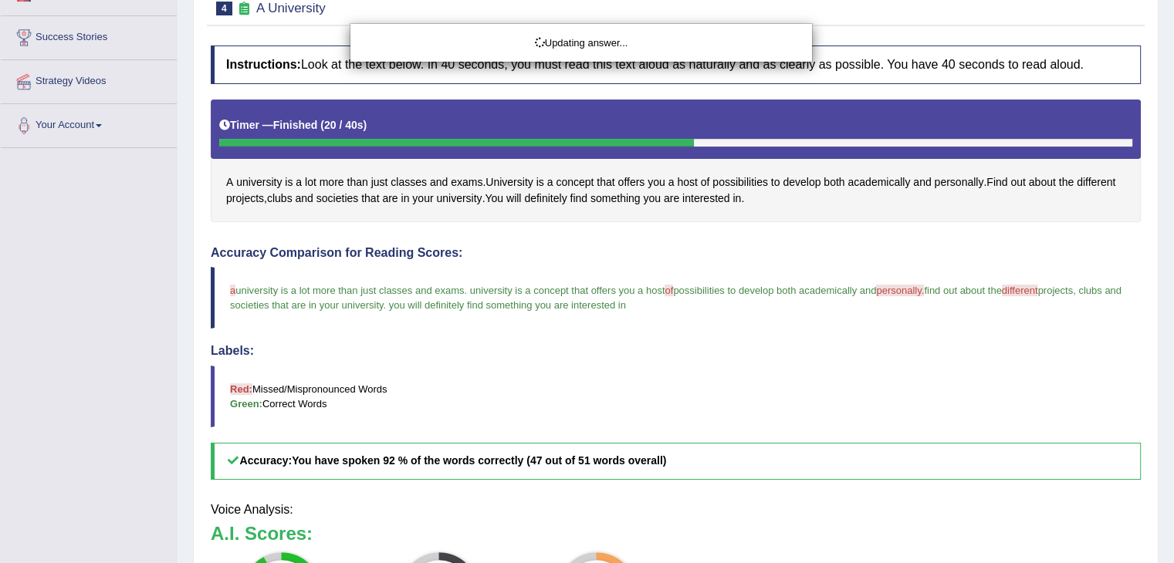
scroll to position [497, 0]
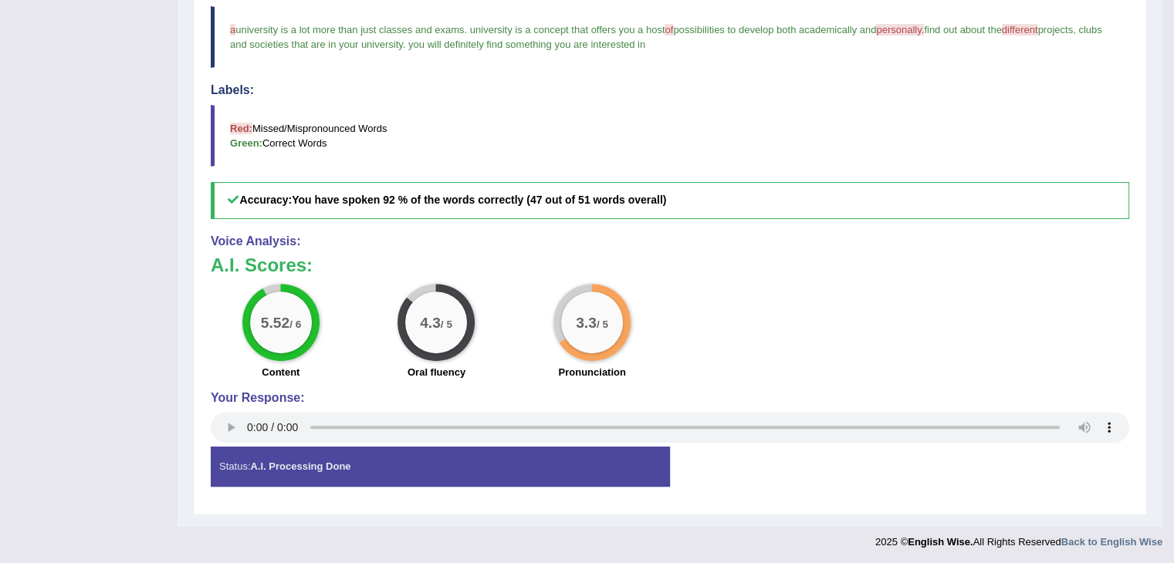
click at [216, 447] on div "Status: A.I. Processing Done" at bounding box center [440, 466] width 459 height 39
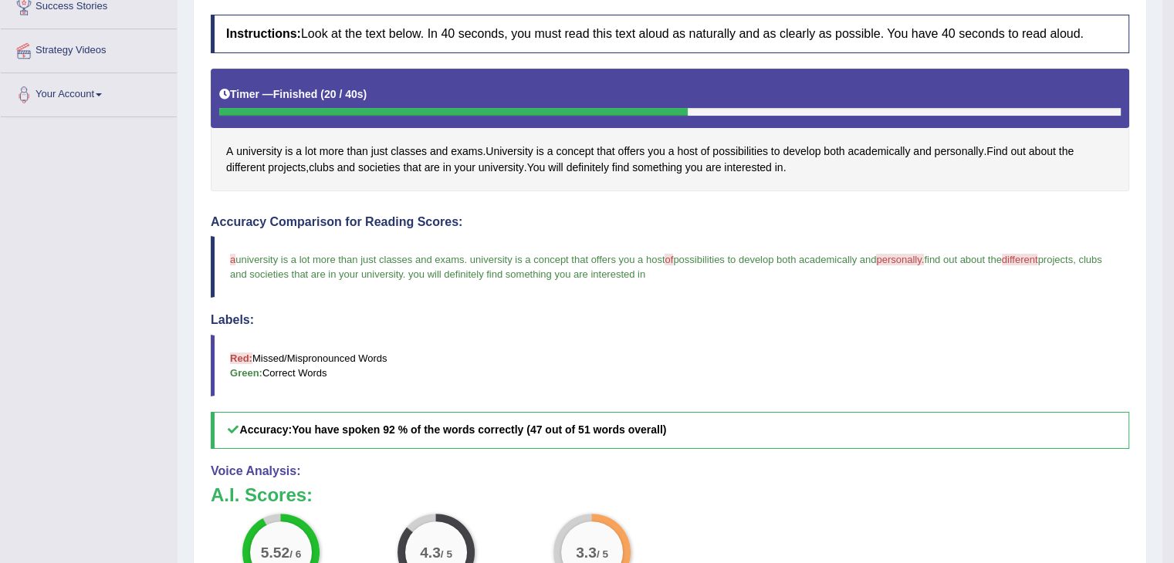
scroll to position [0, 0]
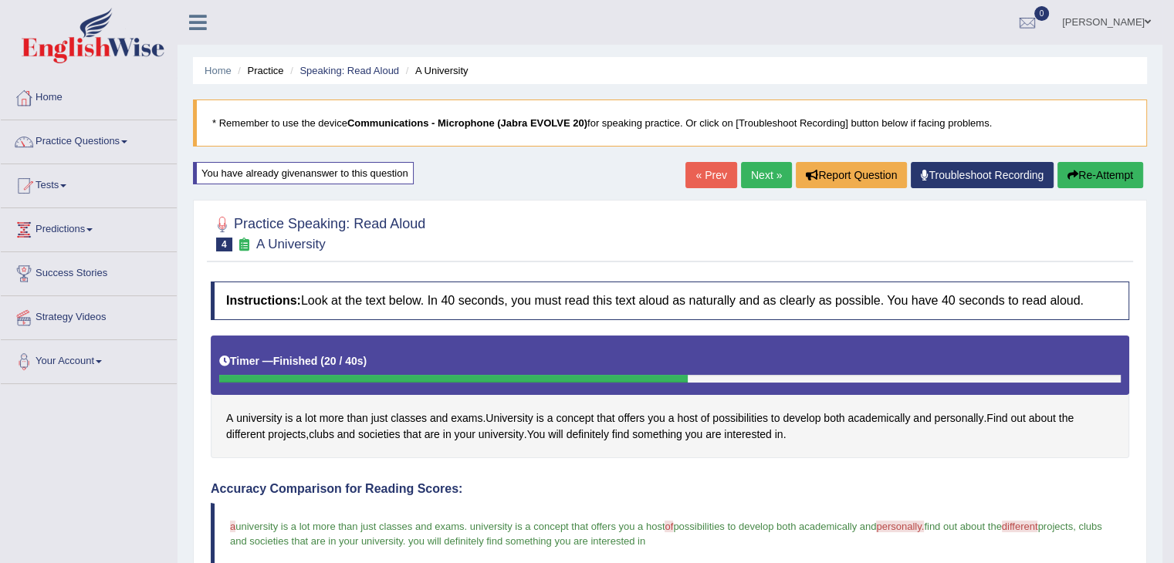
click at [127, 141] on span at bounding box center [124, 141] width 6 height 3
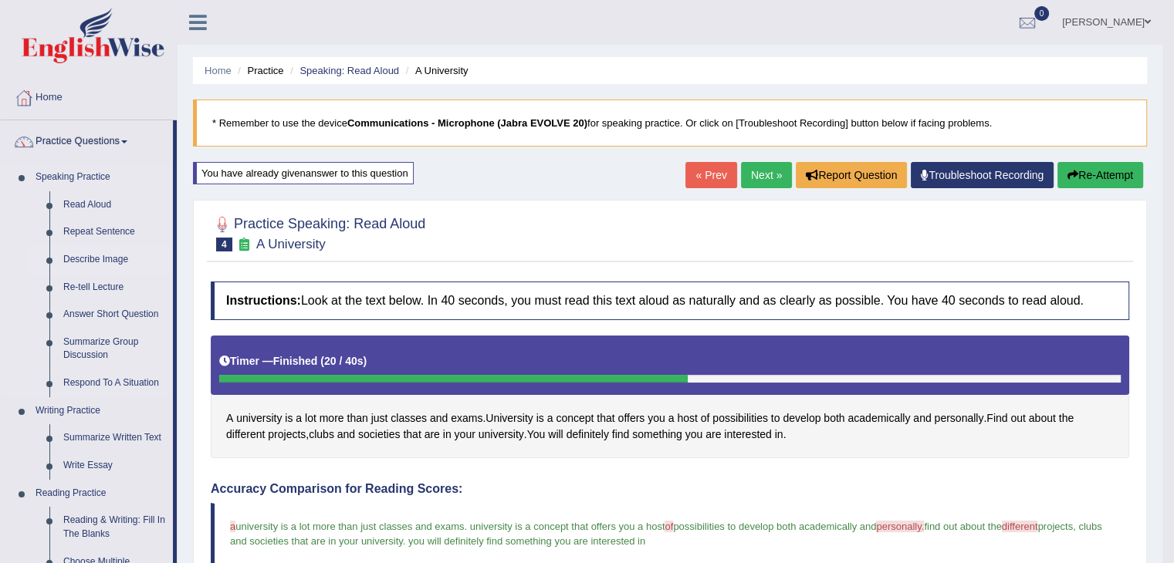
click at [93, 253] on link "Describe Image" at bounding box center [114, 260] width 117 height 28
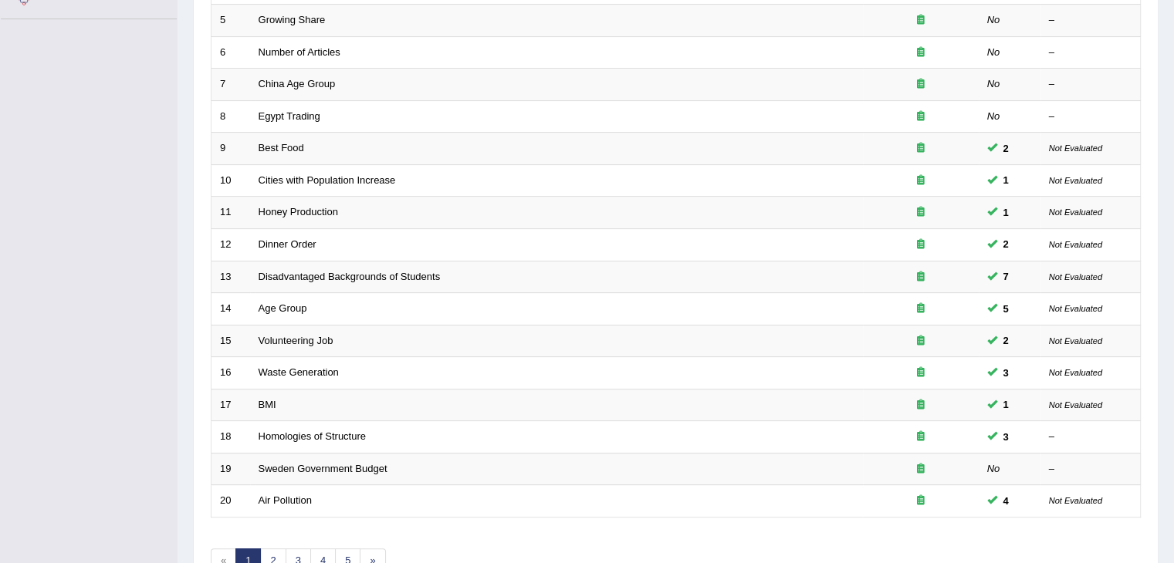
scroll to position [376, 0]
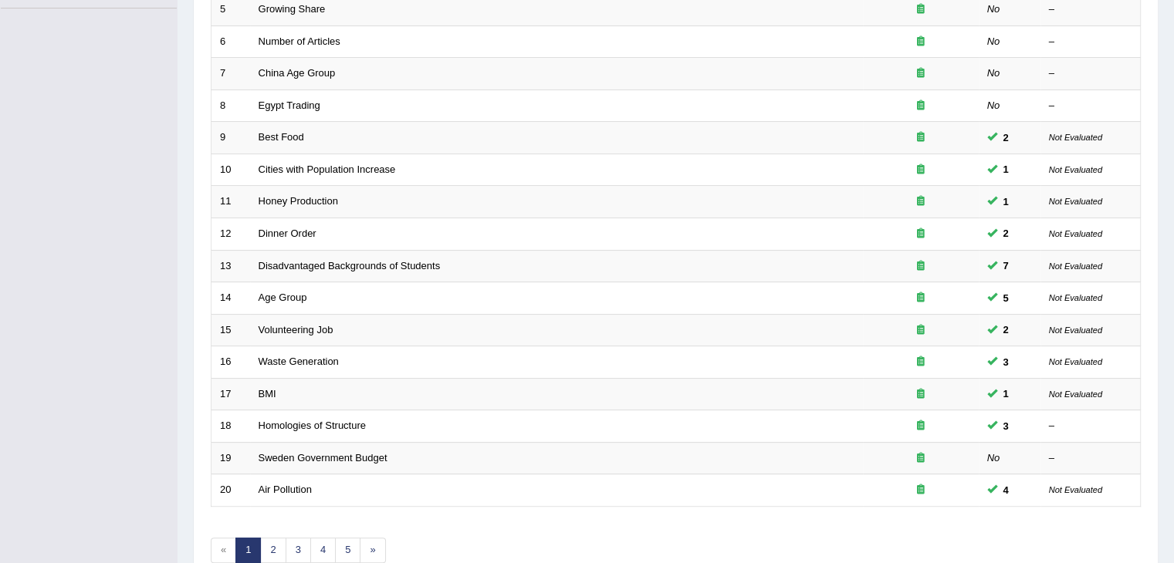
click at [318, 378] on td "BMI" at bounding box center [556, 394] width 613 height 32
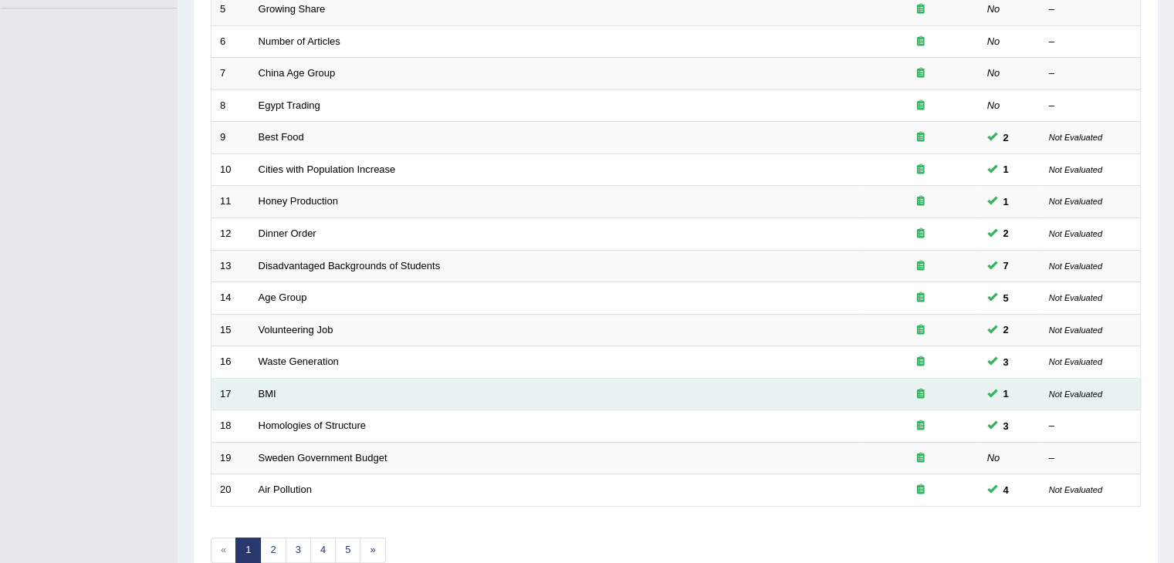
click at [302, 325] on link "Volunteering Job" at bounding box center [296, 330] width 75 height 12
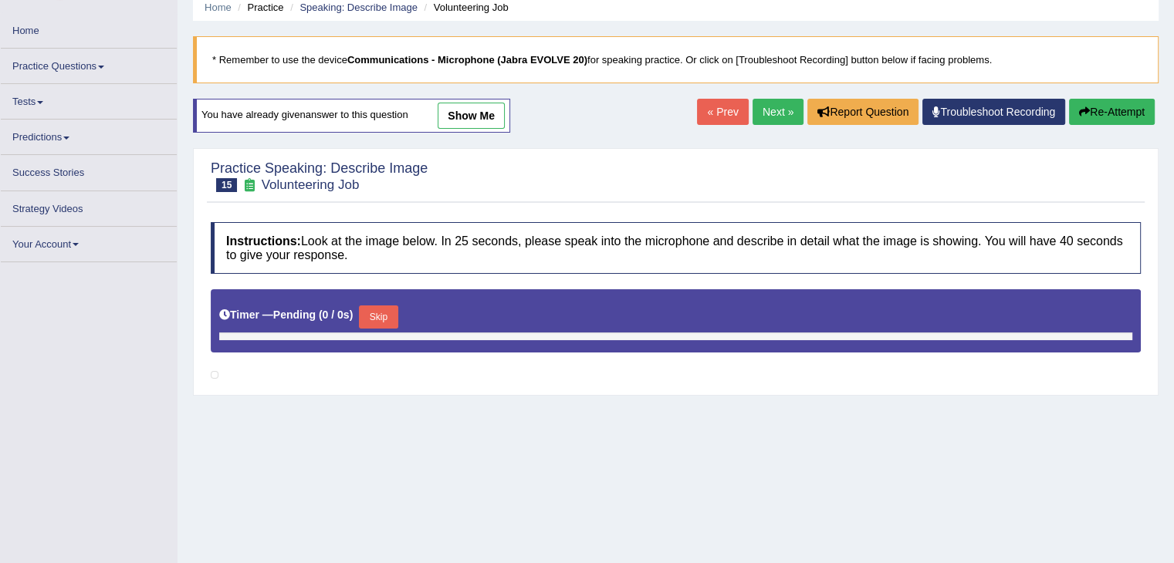
scroll to position [71, 0]
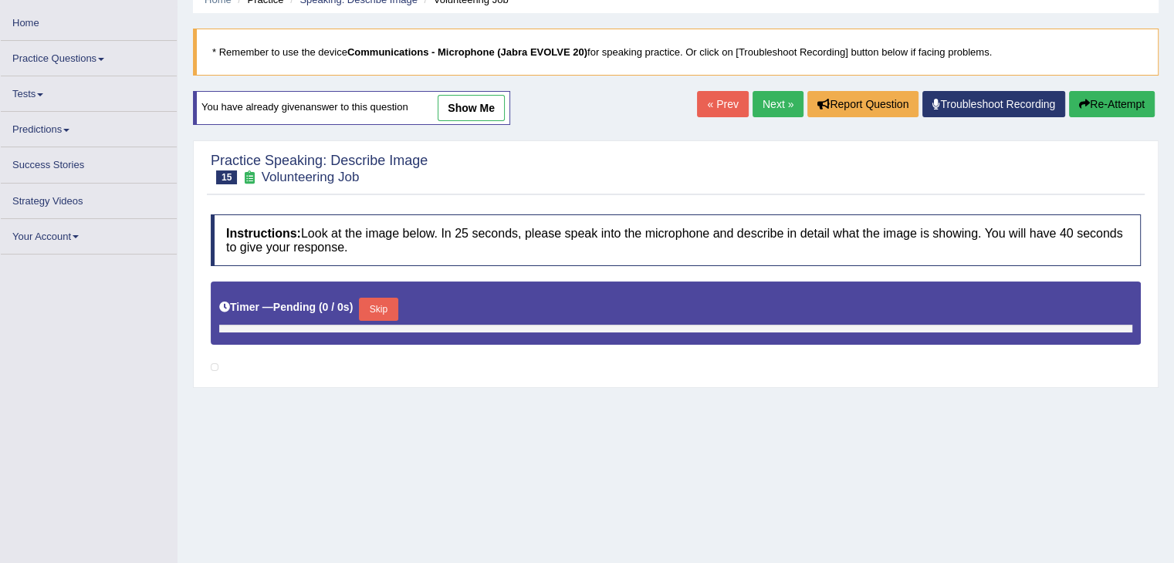
click at [491, 102] on link "show me" at bounding box center [471, 108] width 67 height 26
click at [479, 108] on link "show me" at bounding box center [471, 108] width 67 height 26
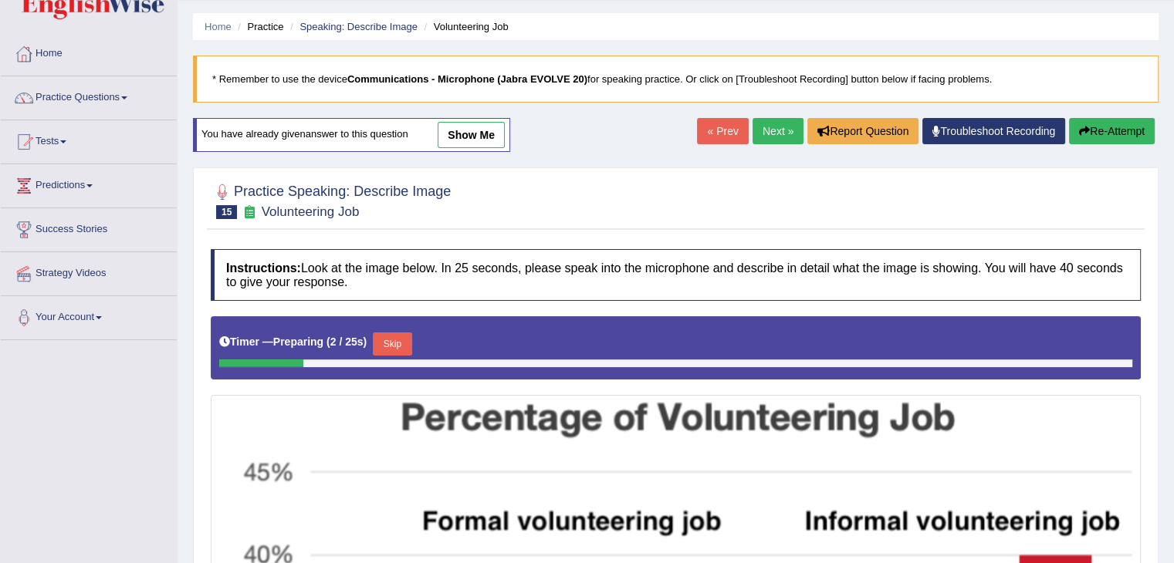
scroll to position [0, 0]
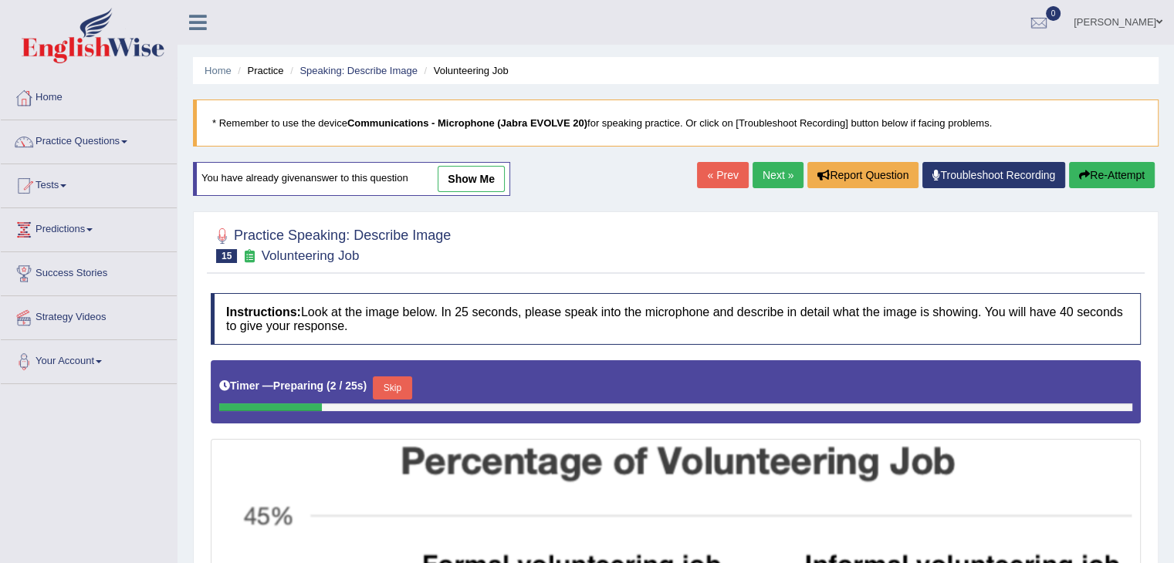
click at [488, 182] on link "show me" at bounding box center [471, 179] width 67 height 26
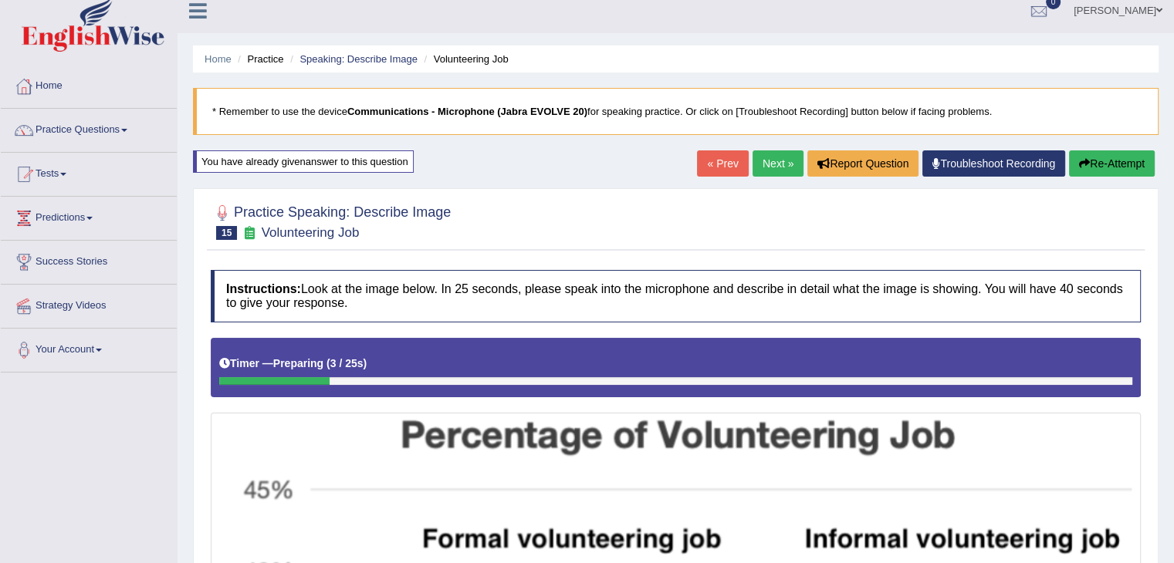
scroll to position [12, 0]
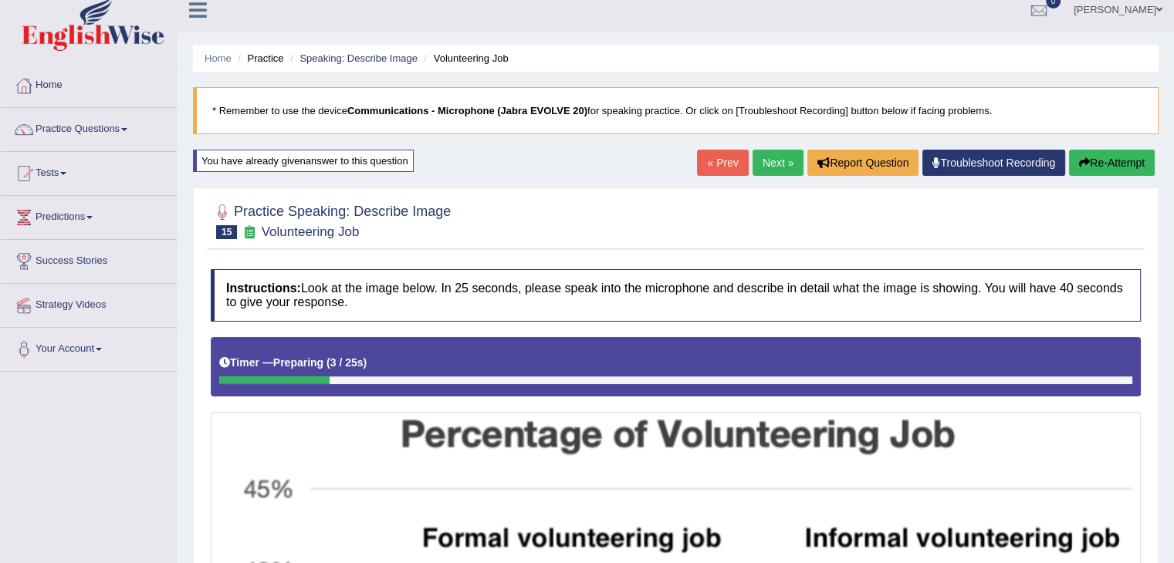
click at [1120, 156] on button "Re-Attempt" at bounding box center [1112, 163] width 86 height 26
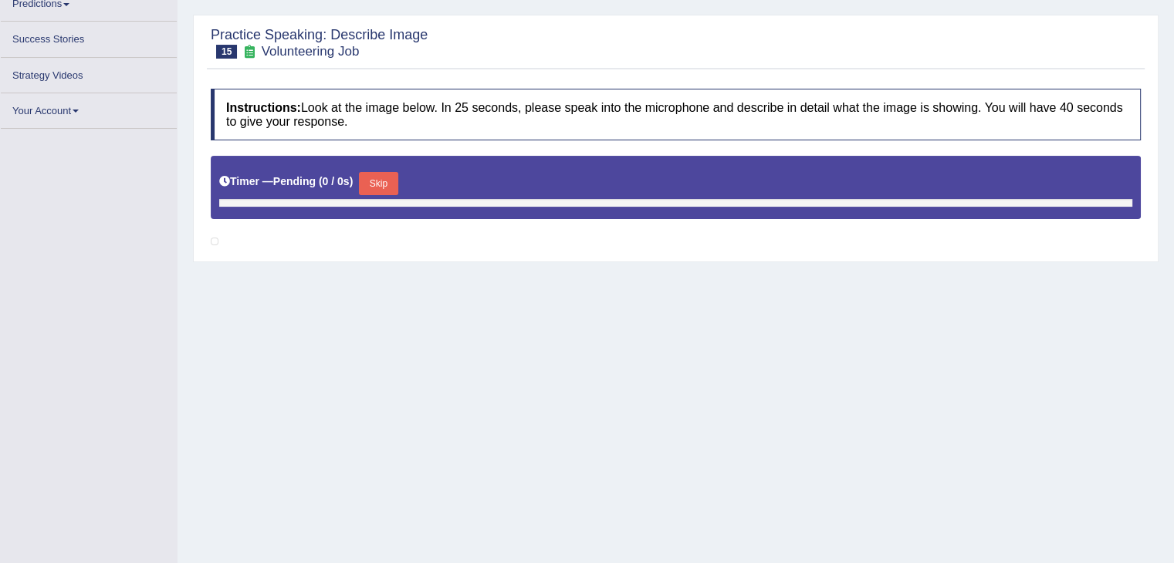
scroll to position [239, 0]
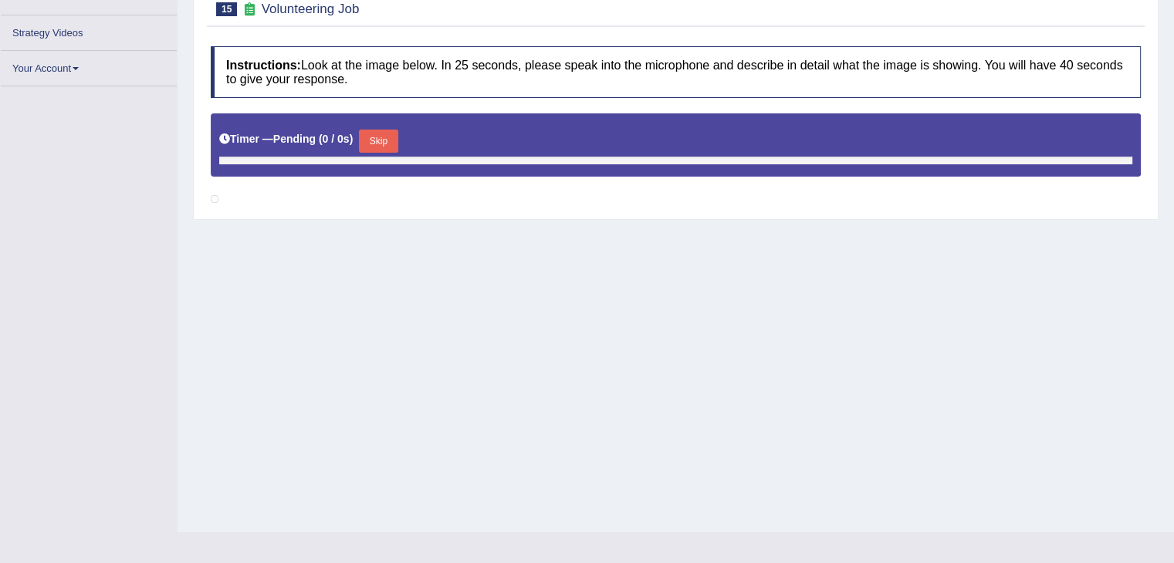
click at [676, 457] on div "Home Practice Speaking: Describe Image Volunteering Job * Remember to use the d…" at bounding box center [676, 147] width 996 height 772
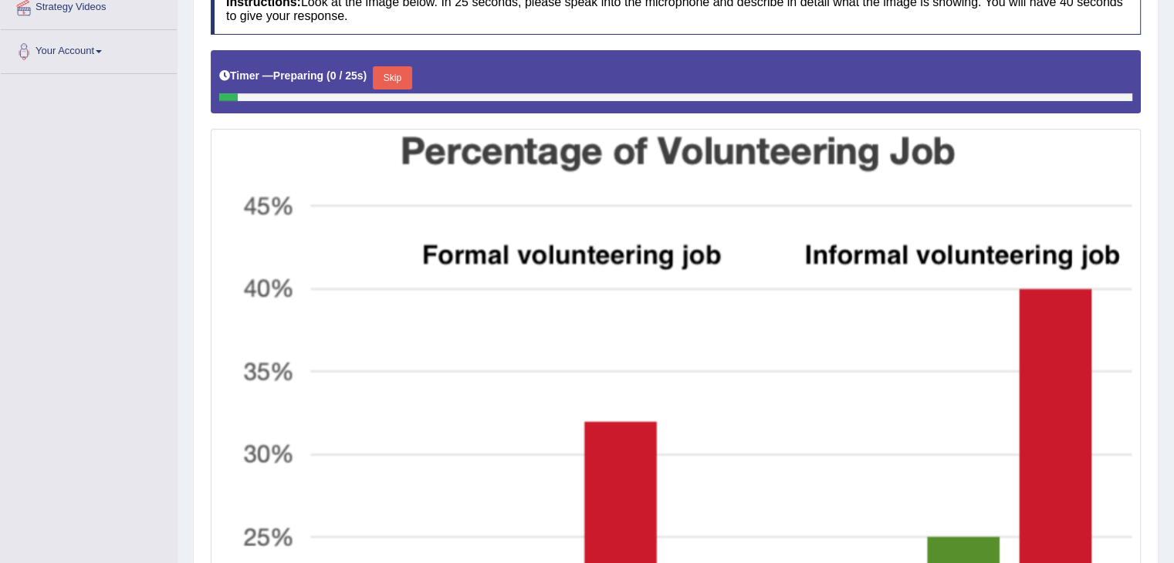
scroll to position [312, 0]
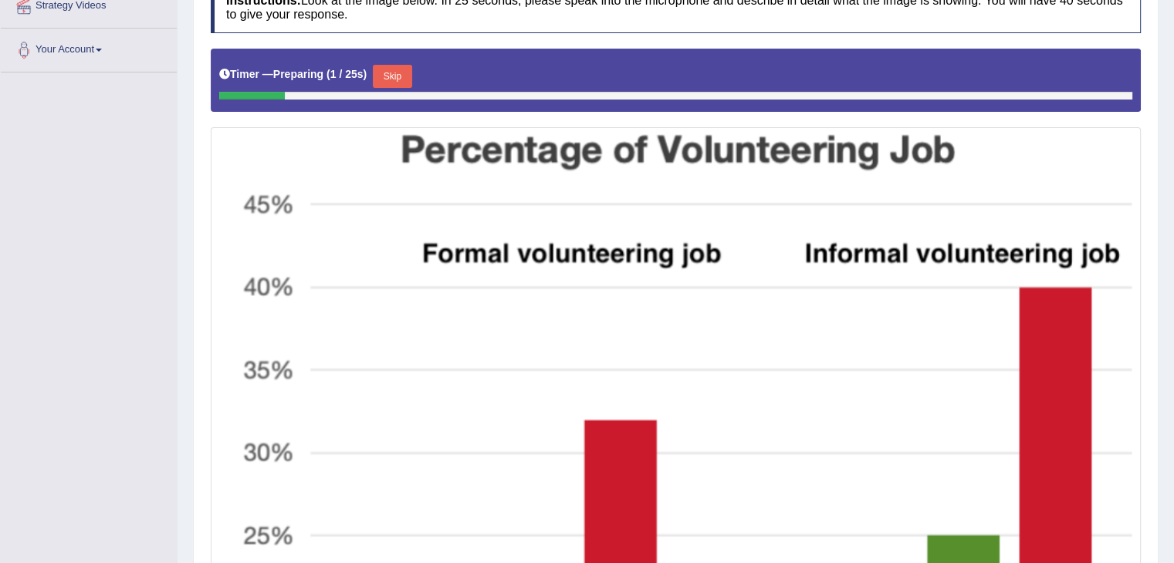
click at [392, 71] on button "Skip" at bounding box center [392, 76] width 39 height 23
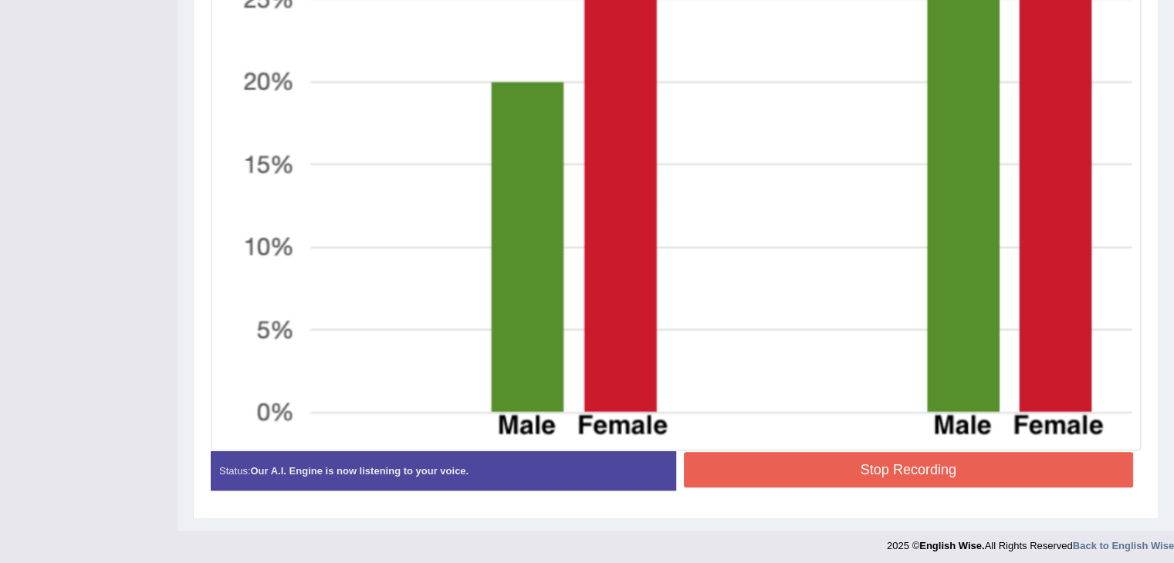
scroll to position [834, 0]
click at [843, 467] on button "Stop Recording" at bounding box center [909, 470] width 450 height 36
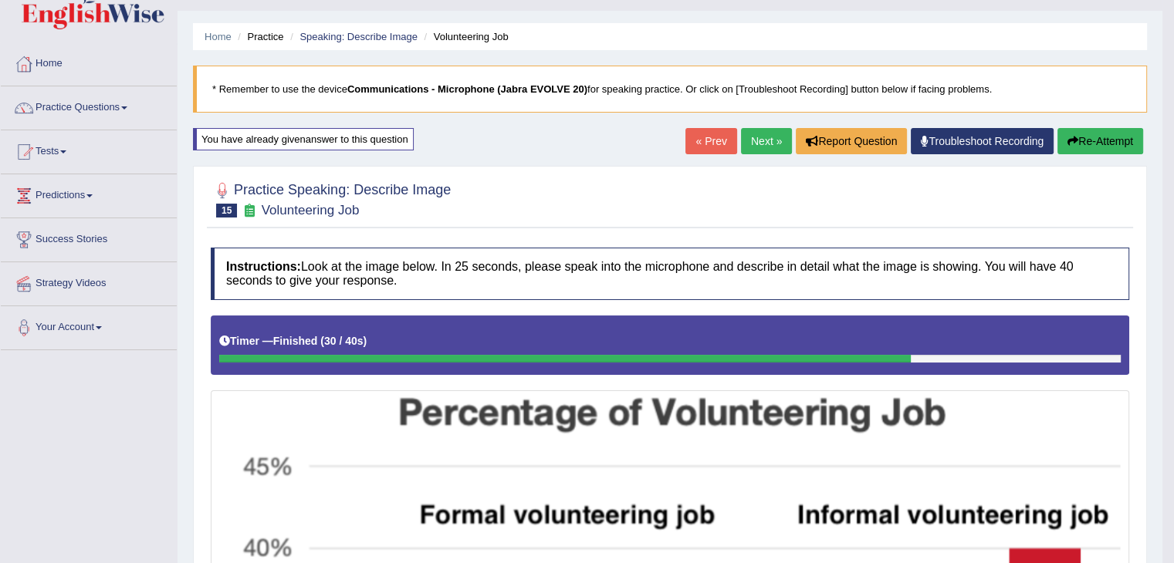
scroll to position [0, 0]
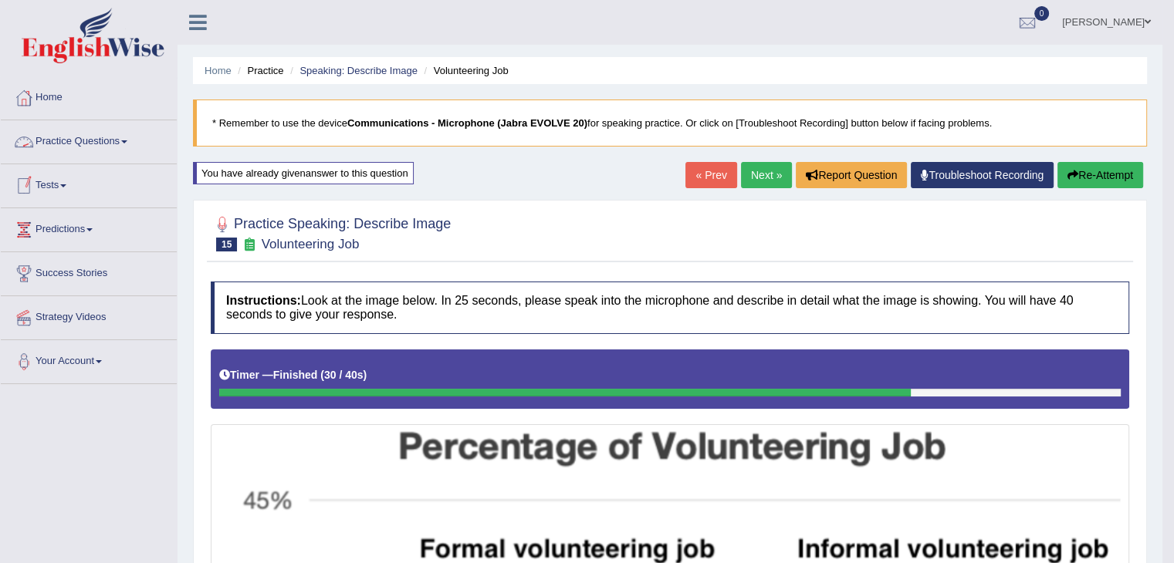
click at [128, 148] on link "Practice Questions" at bounding box center [89, 139] width 176 height 39
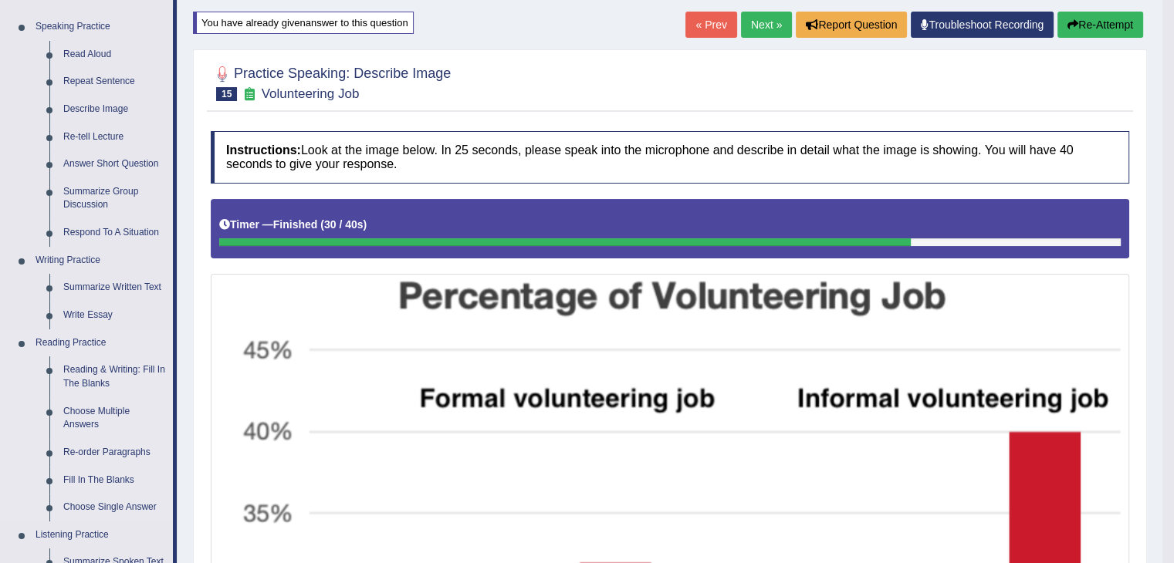
scroll to position [151, 0]
click at [93, 455] on link "Re-order Paragraphs" at bounding box center [114, 452] width 117 height 28
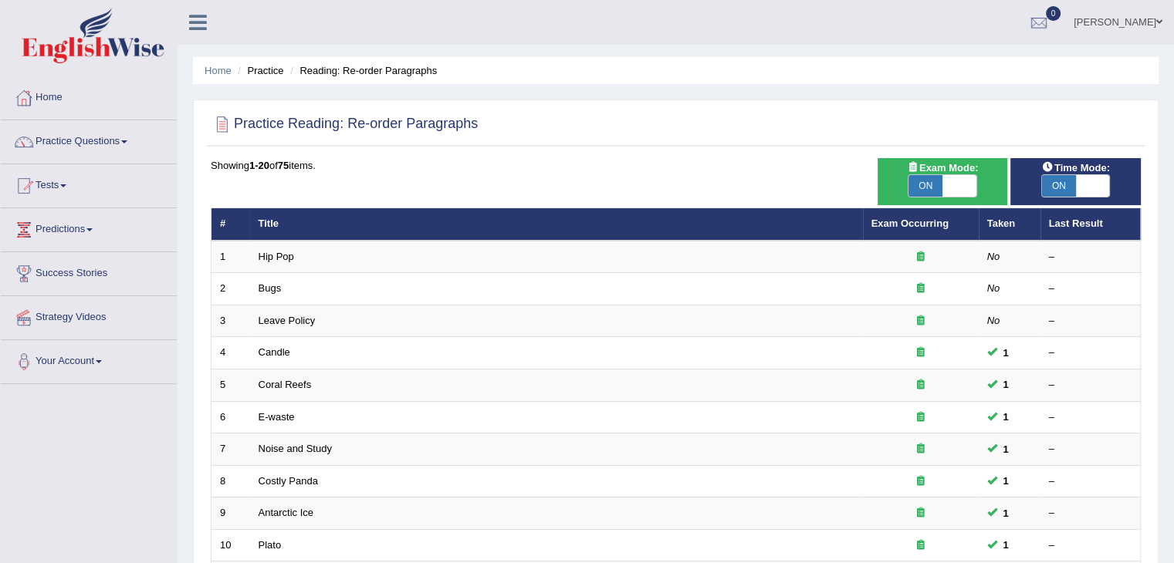
scroll to position [454, 0]
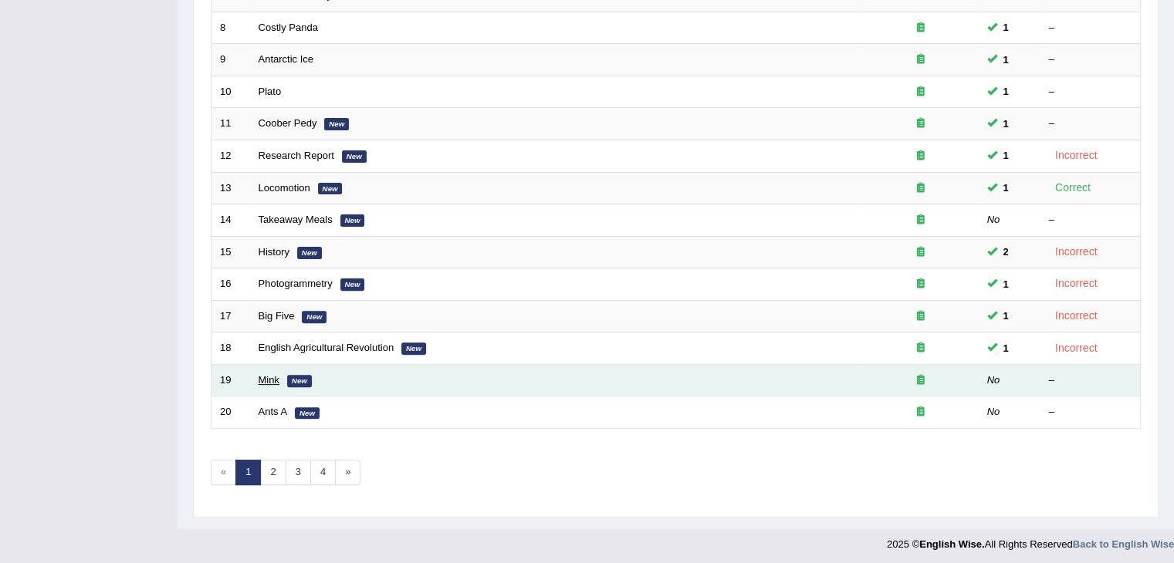
click at [272, 375] on link "Mink" at bounding box center [269, 380] width 21 height 12
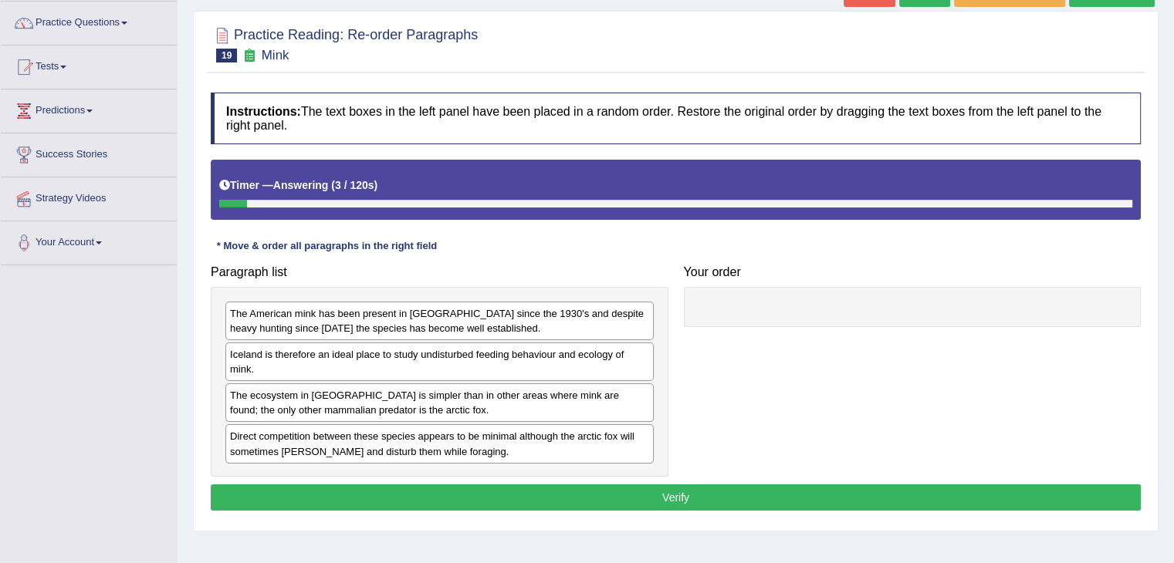
scroll to position [126, 0]
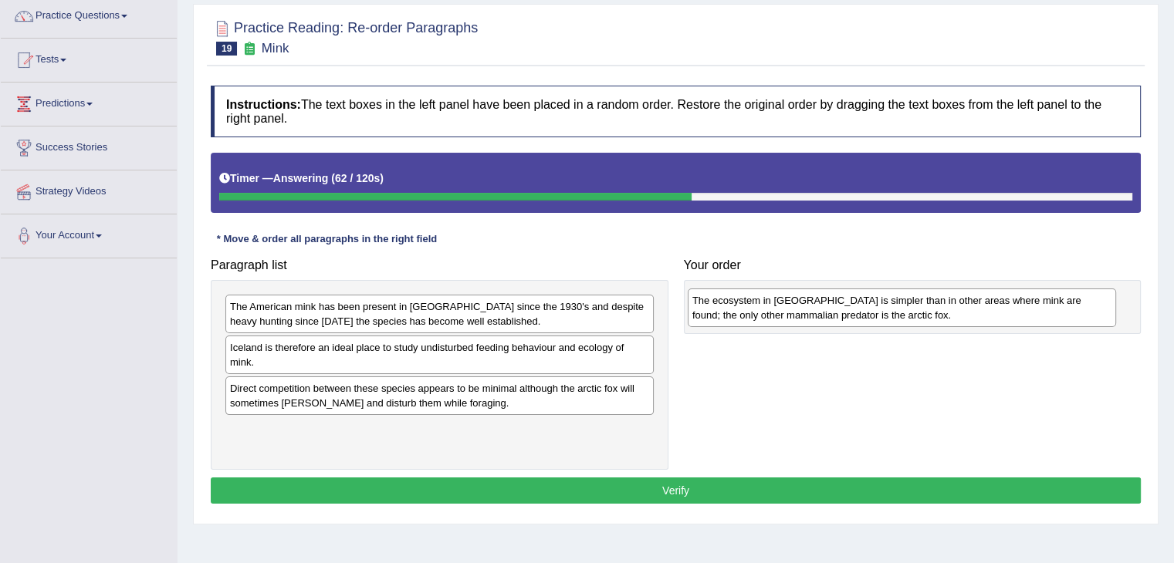
drag, startPoint x: 358, startPoint y: 404, endPoint x: 820, endPoint y: 317, distance: 470.5
click at [820, 317] on div "The ecosystem in Iceland is simpler than in other areas where mink are found; t…" at bounding box center [902, 308] width 428 height 39
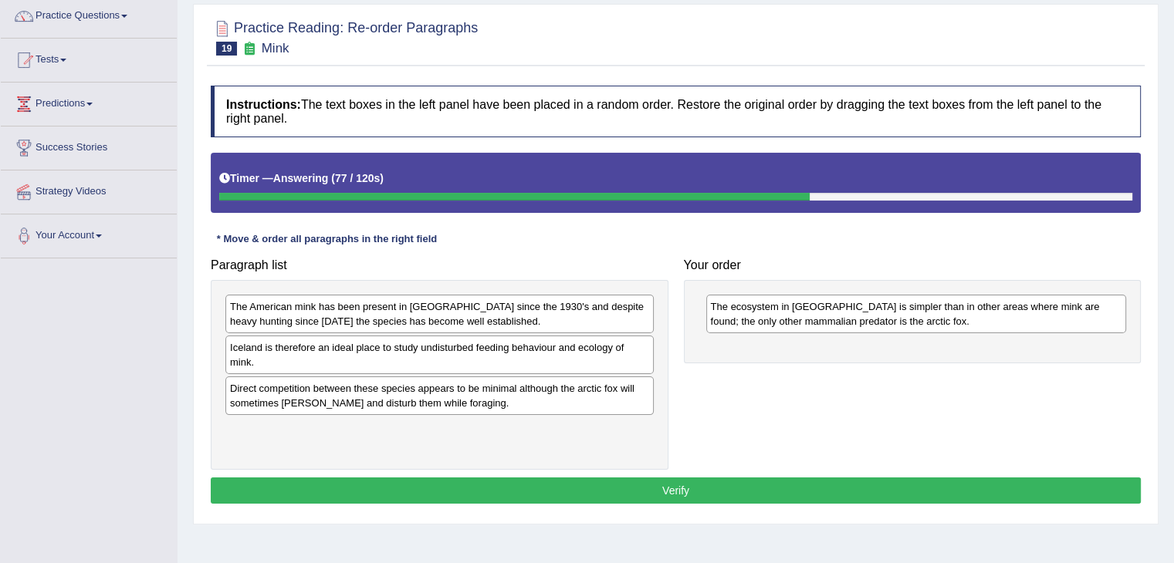
click at [560, 306] on div "The American mink has been present in Iceland since the 1930's and despite heav…" at bounding box center [439, 314] width 428 height 39
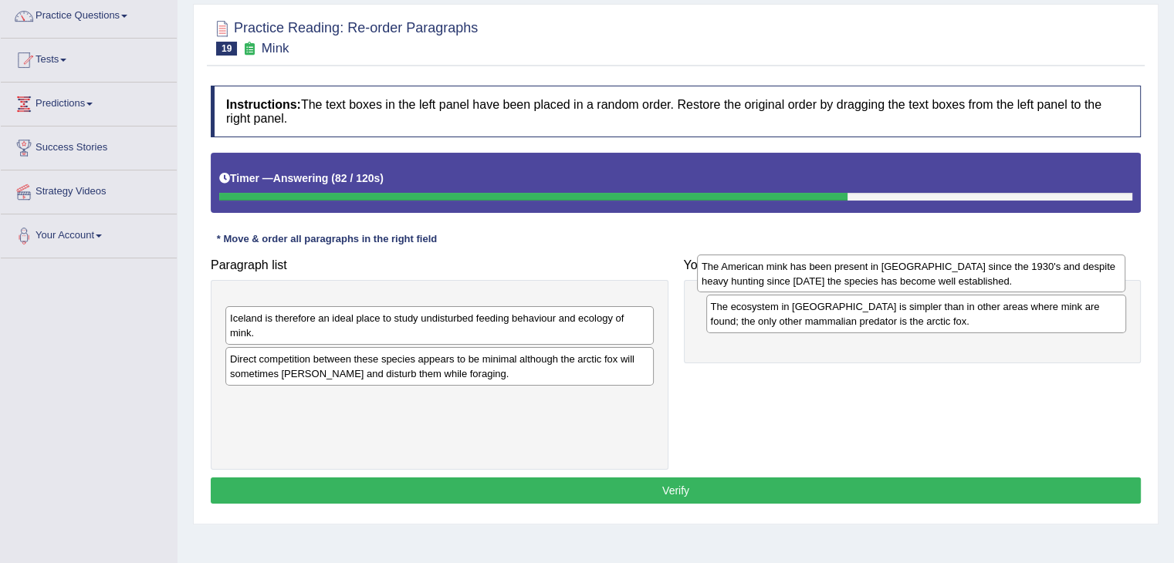
drag, startPoint x: 560, startPoint y: 306, endPoint x: 1031, endPoint y: 266, distance: 473.3
click at [1031, 266] on div "The American mink has been present in Iceland since the 1930's and despite heav…" at bounding box center [911, 274] width 428 height 39
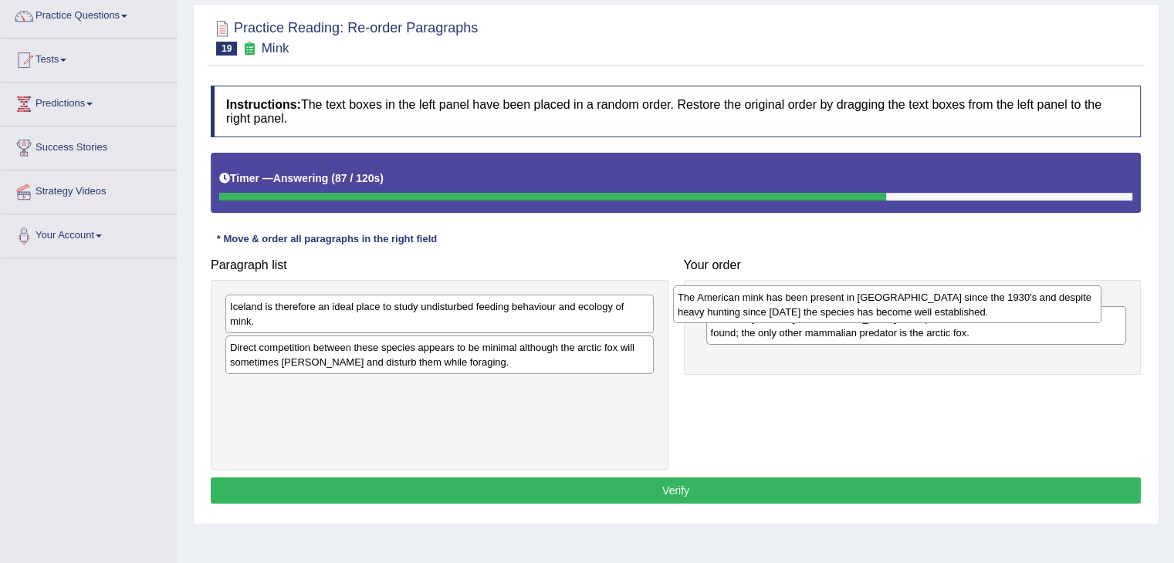
drag, startPoint x: 570, startPoint y: 306, endPoint x: 1017, endPoint y: 298, distance: 447.7
click at [1017, 298] on div "The American mink has been present in Iceland since the 1930's and despite heav…" at bounding box center [887, 305] width 428 height 39
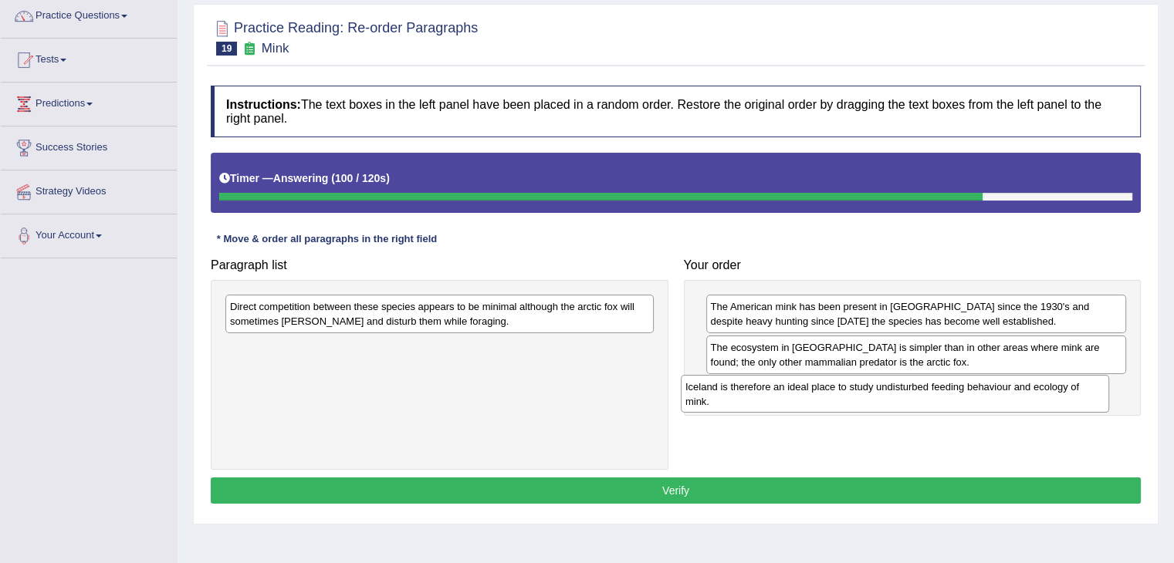
drag, startPoint x: 568, startPoint y: 298, endPoint x: 1023, endPoint y: 378, distance: 462.4
click at [1023, 378] on div "Iceland is therefore an ideal place to study undisturbed feeding behaviour and …" at bounding box center [895, 394] width 428 height 39
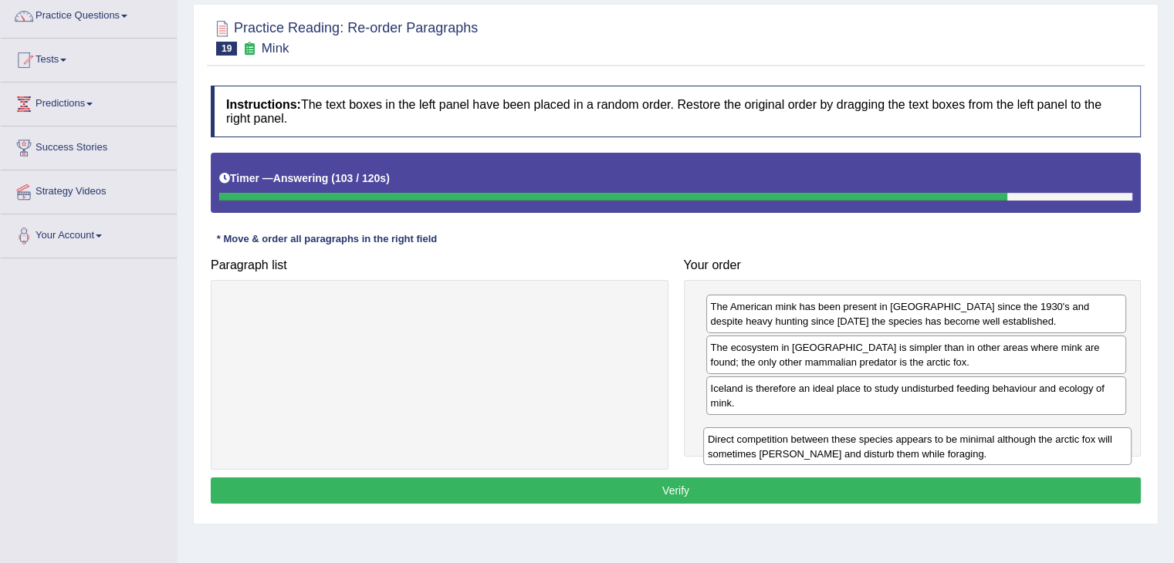
drag, startPoint x: 509, startPoint y: 317, endPoint x: 986, endPoint y: 450, distance: 495.9
click at [986, 450] on div "Direct competition between these species appears to be minimal although the arc…" at bounding box center [917, 447] width 428 height 39
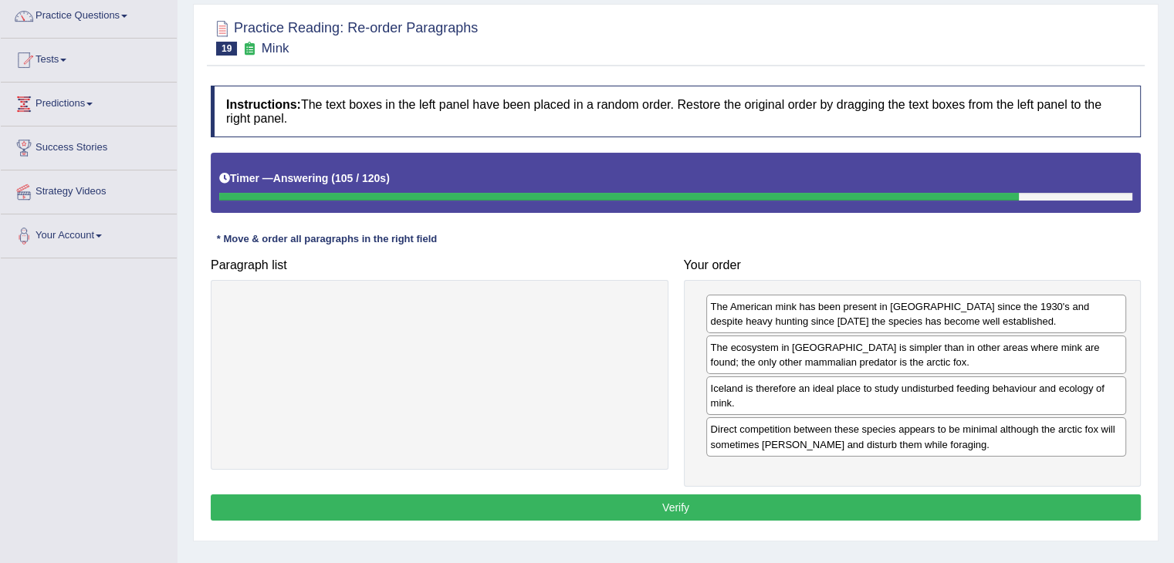
click at [732, 501] on button "Verify" at bounding box center [676, 508] width 930 height 26
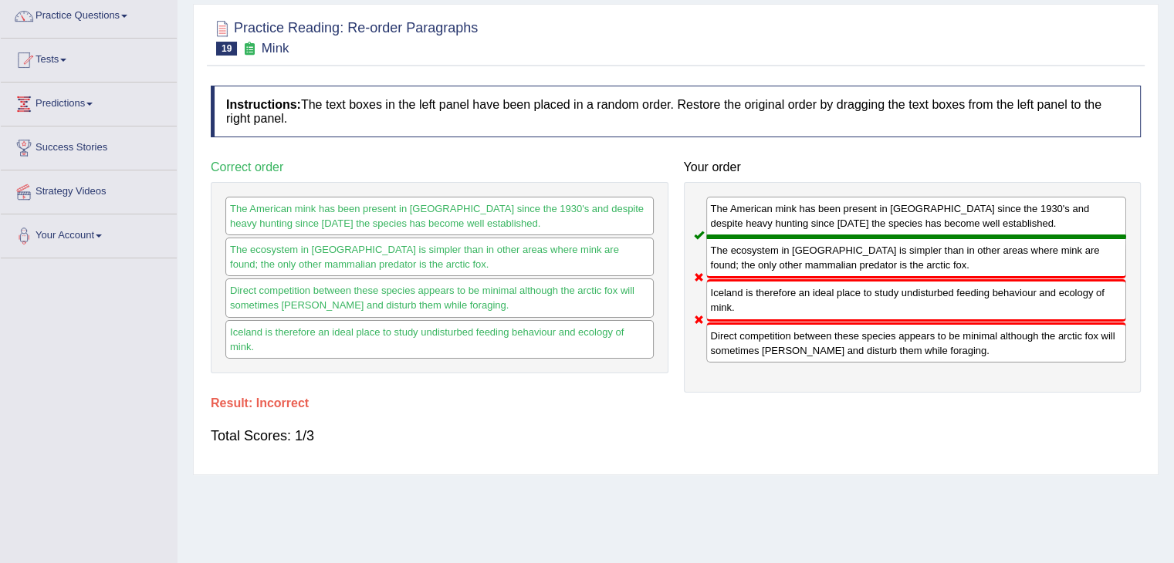
scroll to position [0, 0]
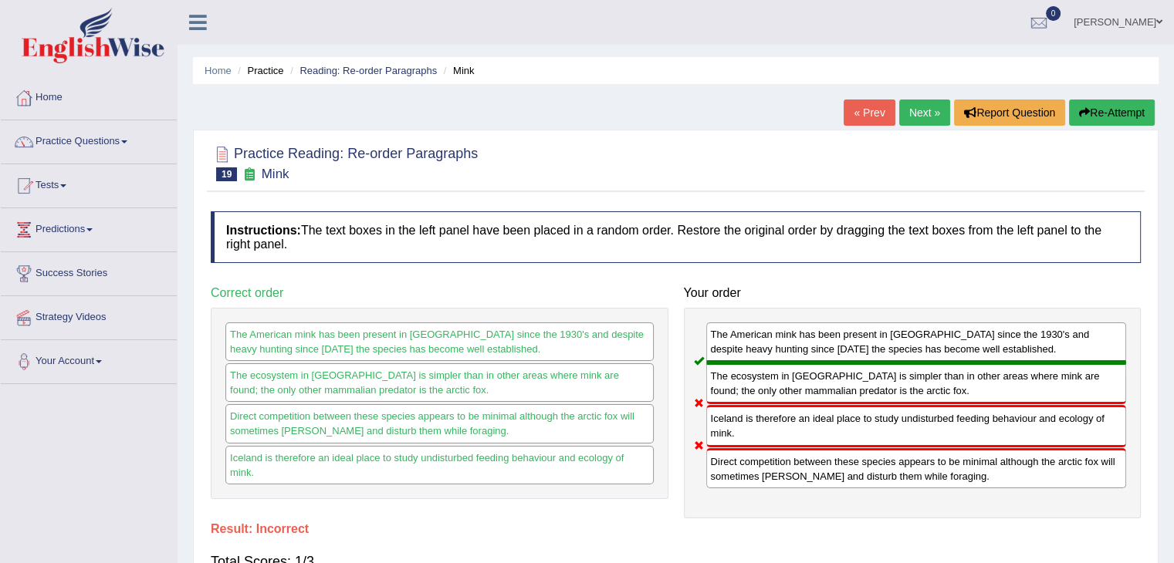
click at [915, 110] on link "Next »" at bounding box center [924, 113] width 51 height 26
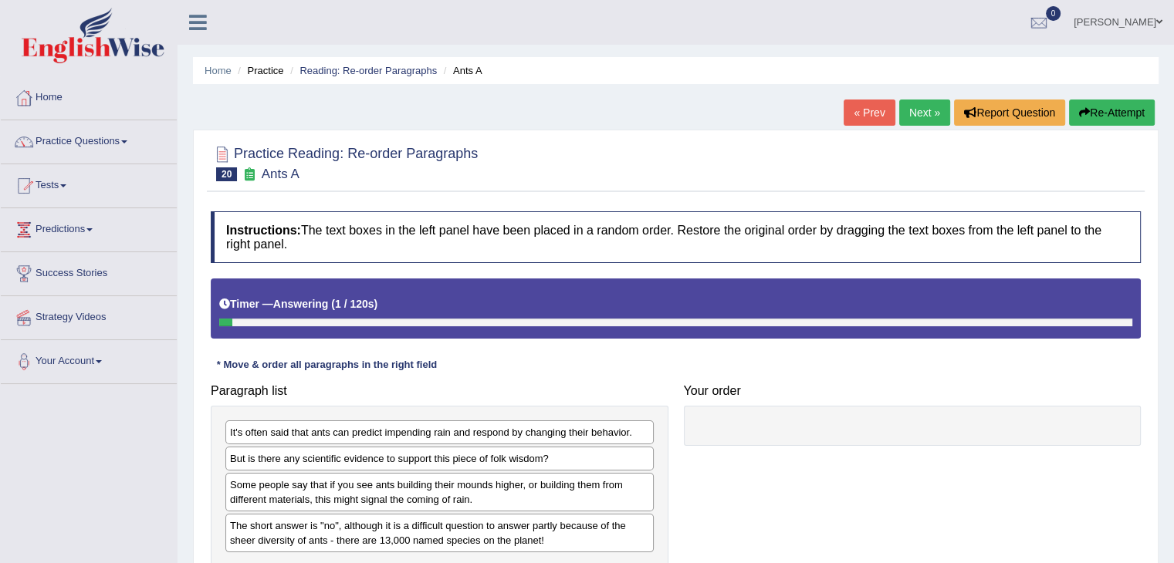
scroll to position [247, 0]
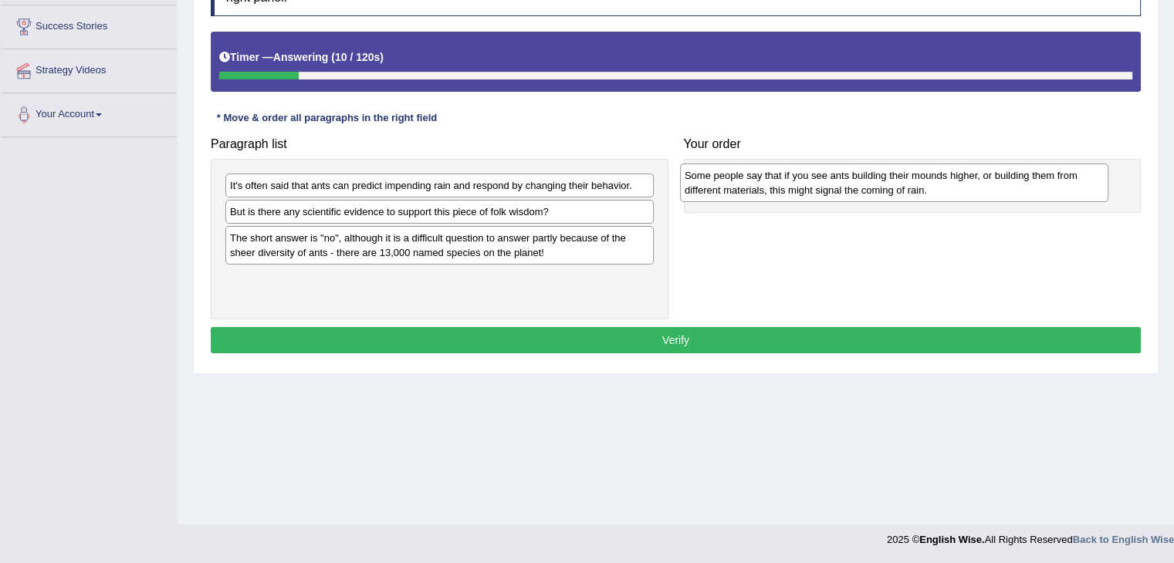
drag, startPoint x: 327, startPoint y: 249, endPoint x: 782, endPoint y: 188, distance: 458.8
click at [782, 188] on div "Some people say that if you see ants building their mounds higher, or building …" at bounding box center [894, 183] width 428 height 39
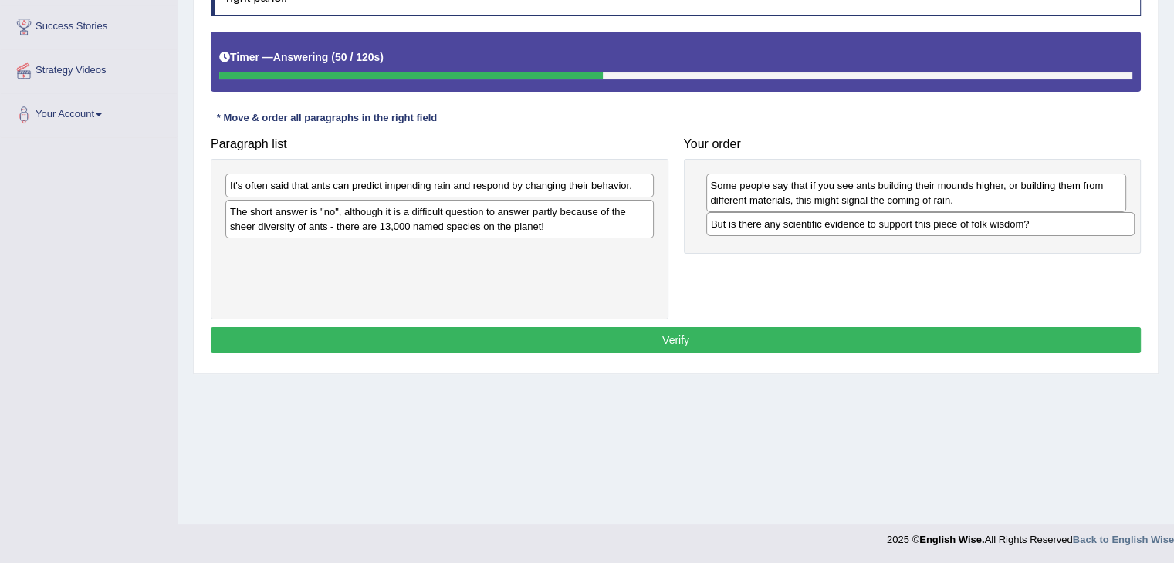
drag, startPoint x: 550, startPoint y: 211, endPoint x: 1031, endPoint y: 223, distance: 481.0
click at [1031, 223] on div "But is there any scientific evidence to support this piece of folk wisdom?" at bounding box center [920, 224] width 428 height 24
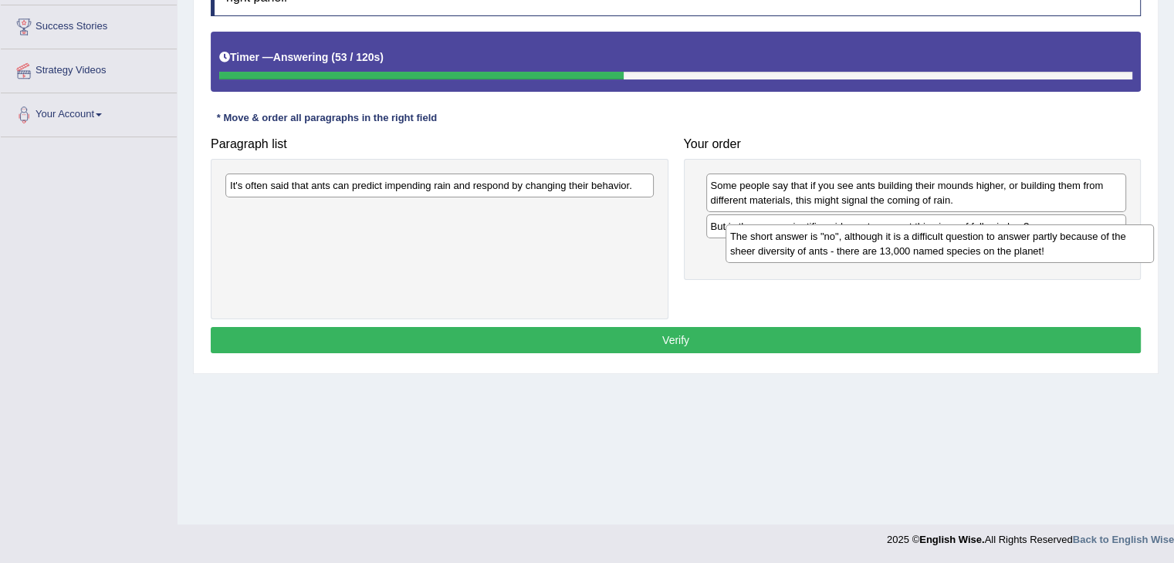
drag, startPoint x: 565, startPoint y: 216, endPoint x: 1064, endPoint y: 243, distance: 499.3
click at [1064, 243] on div "The short answer is "no", although it is a difficult question to answer partly …" at bounding box center [940, 244] width 428 height 39
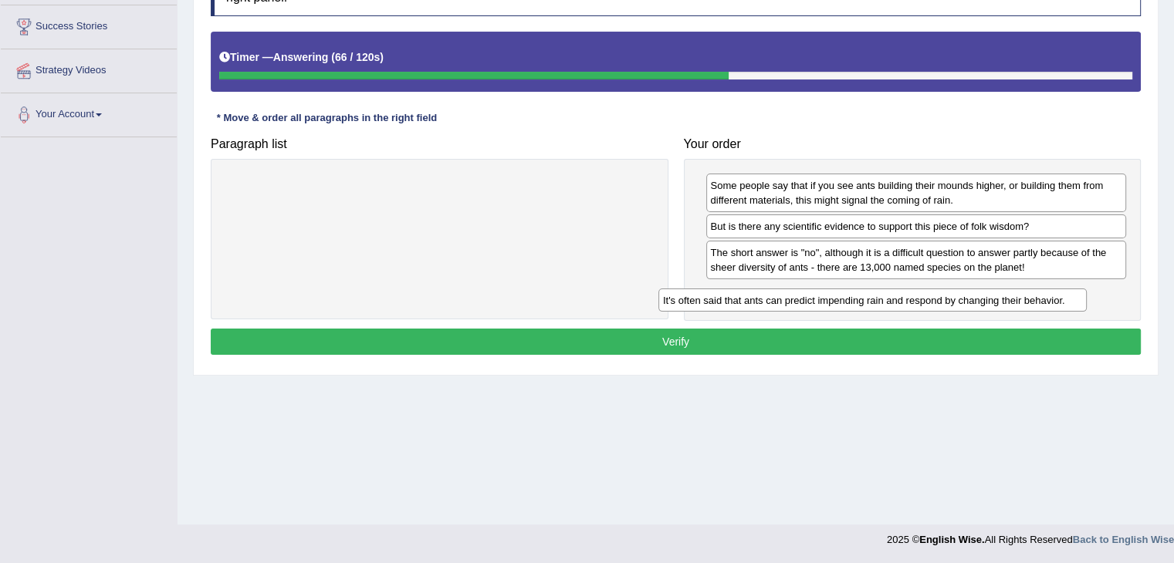
drag, startPoint x: 629, startPoint y: 188, endPoint x: 1065, endPoint y: 303, distance: 450.8
click at [1065, 303] on div "It's often said that ants can predict impending rain and respond by changing th…" at bounding box center [872, 301] width 428 height 24
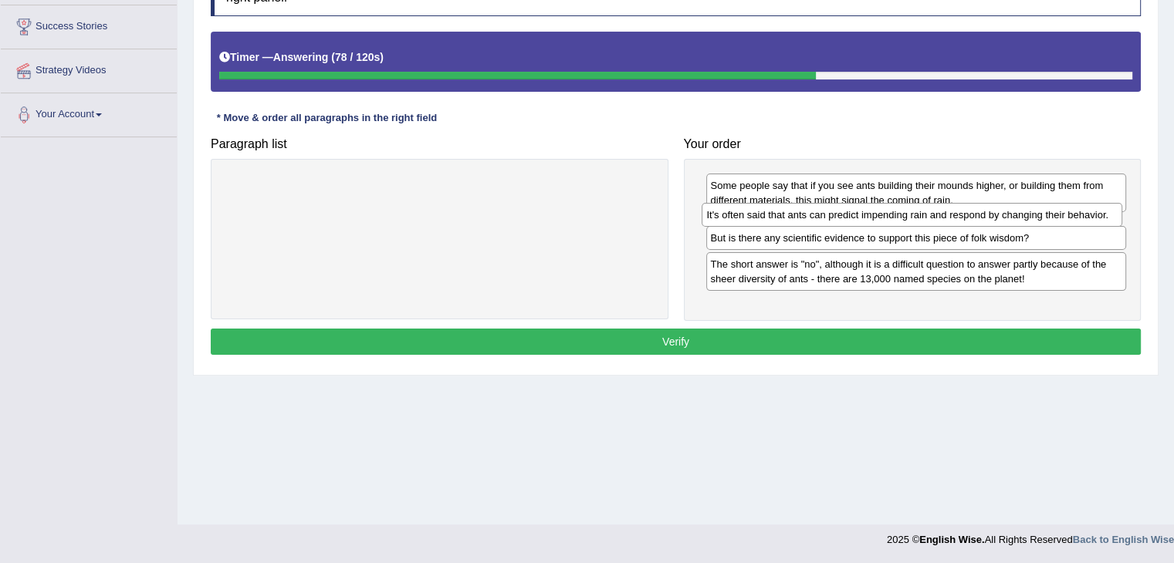
drag, startPoint x: 1010, startPoint y: 291, endPoint x: 1006, endPoint y: 214, distance: 77.3
click at [1006, 214] on div "It's often said that ants can predict impending rain and respond by changing th…" at bounding box center [912, 215] width 421 height 24
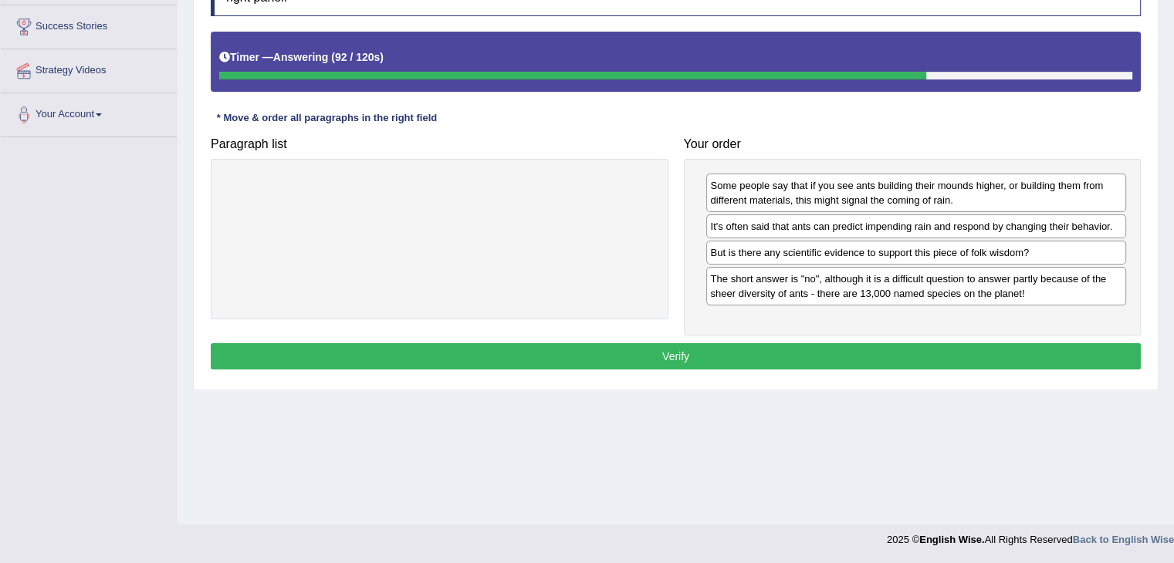
click at [858, 361] on button "Verify" at bounding box center [676, 356] width 930 height 26
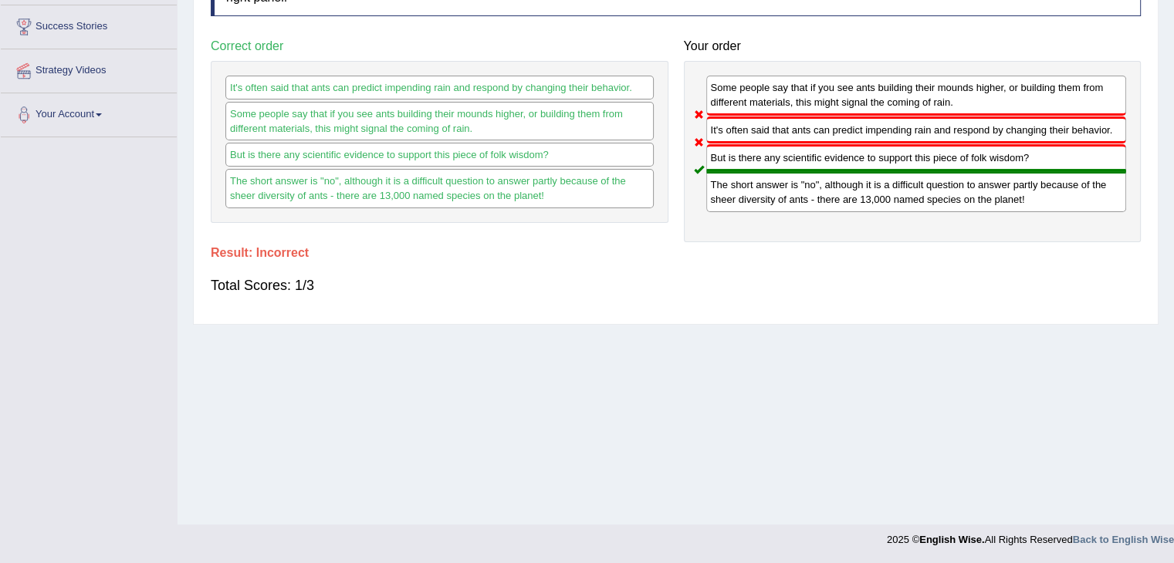
scroll to position [0, 0]
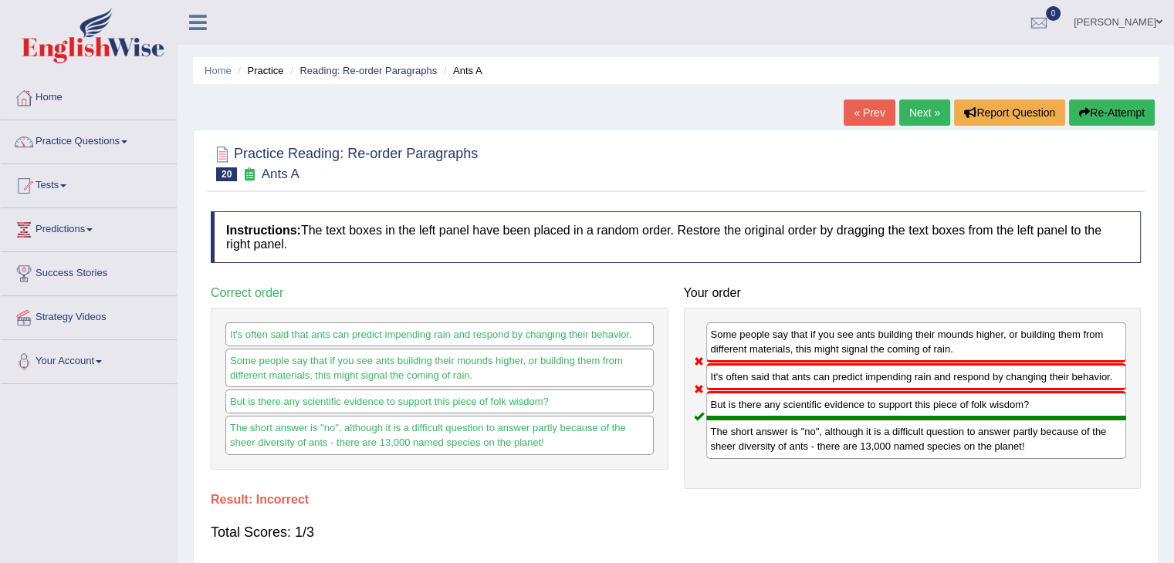
click at [915, 114] on link "Next »" at bounding box center [924, 113] width 51 height 26
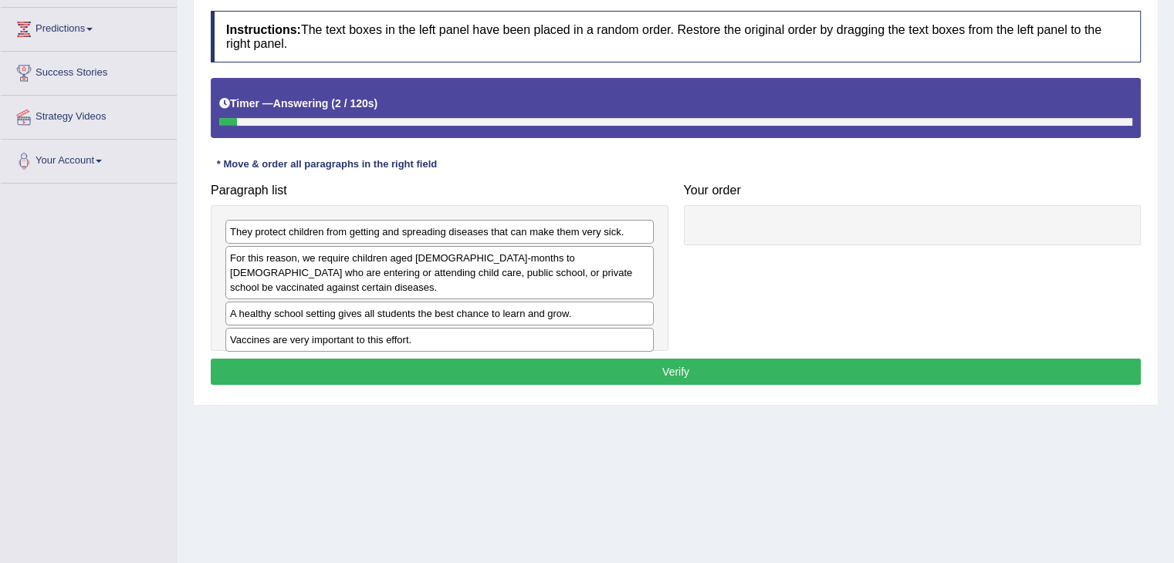
scroll to position [247, 0]
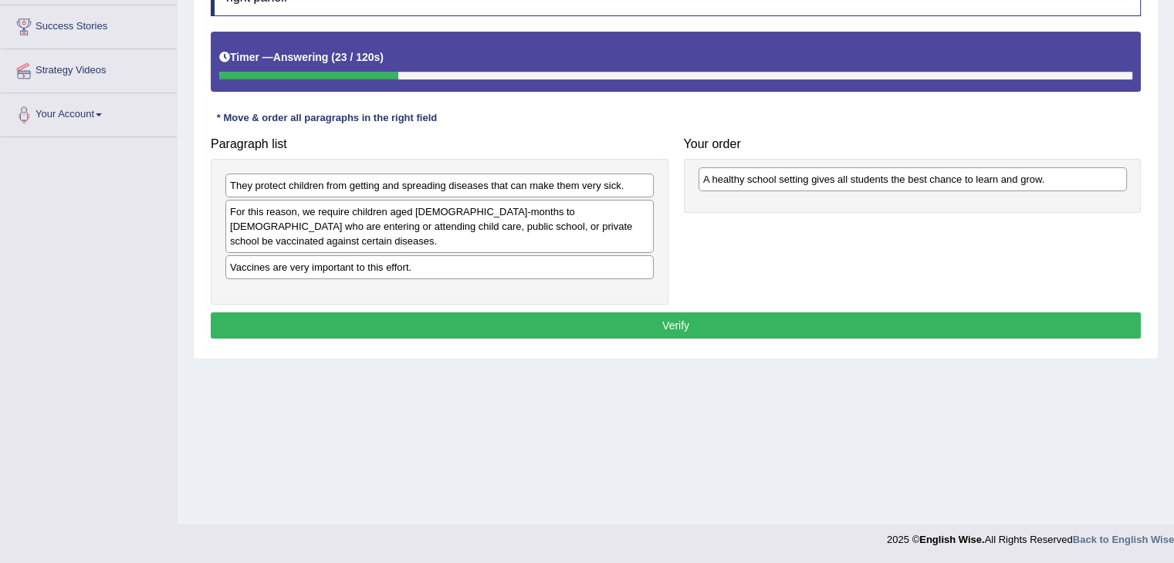
drag, startPoint x: 391, startPoint y: 248, endPoint x: 864, endPoint y: 176, distance: 478.5
click at [864, 176] on div "A healthy school setting gives all students the best chance to learn and grow." at bounding box center [913, 179] width 428 height 24
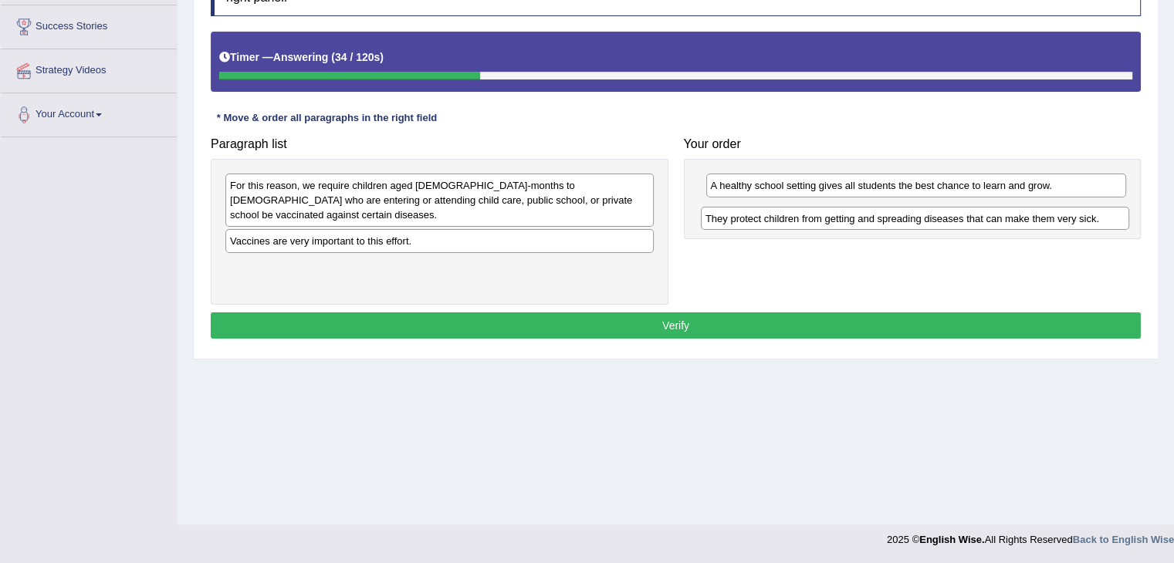
drag, startPoint x: 488, startPoint y: 186, endPoint x: 964, endPoint y: 219, distance: 477.4
click at [964, 219] on div "They protect children from getting and spreading diseases that can make them ve…" at bounding box center [915, 219] width 428 height 24
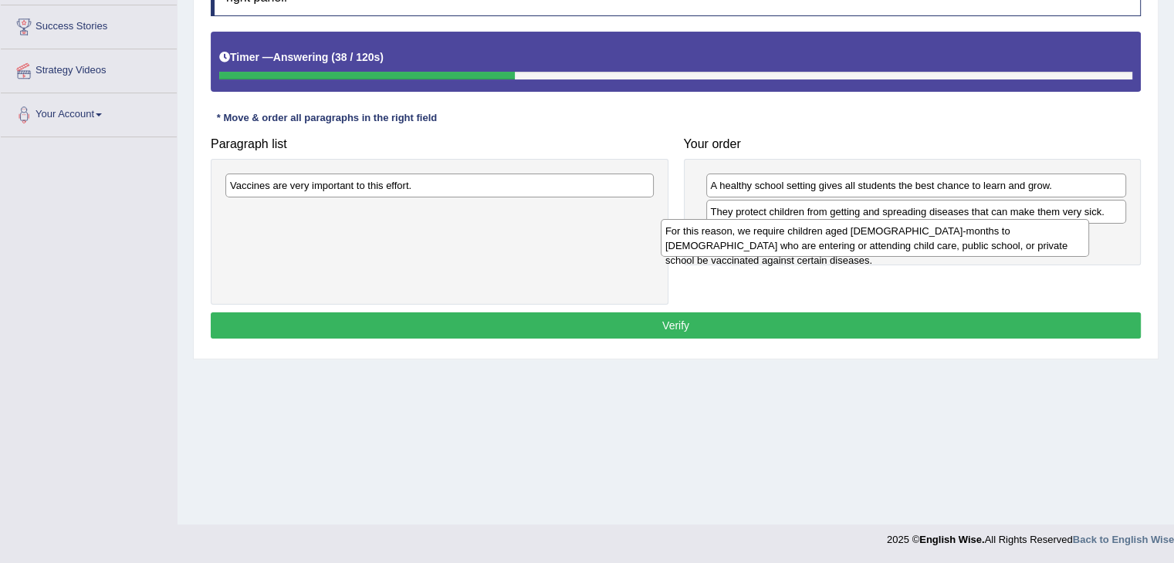
drag, startPoint x: 590, startPoint y: 195, endPoint x: 1028, endPoint y: 238, distance: 439.7
click at [1028, 238] on div "For this reason, we require children aged [DEMOGRAPHIC_DATA]-months to [DEMOGRA…" at bounding box center [875, 238] width 428 height 39
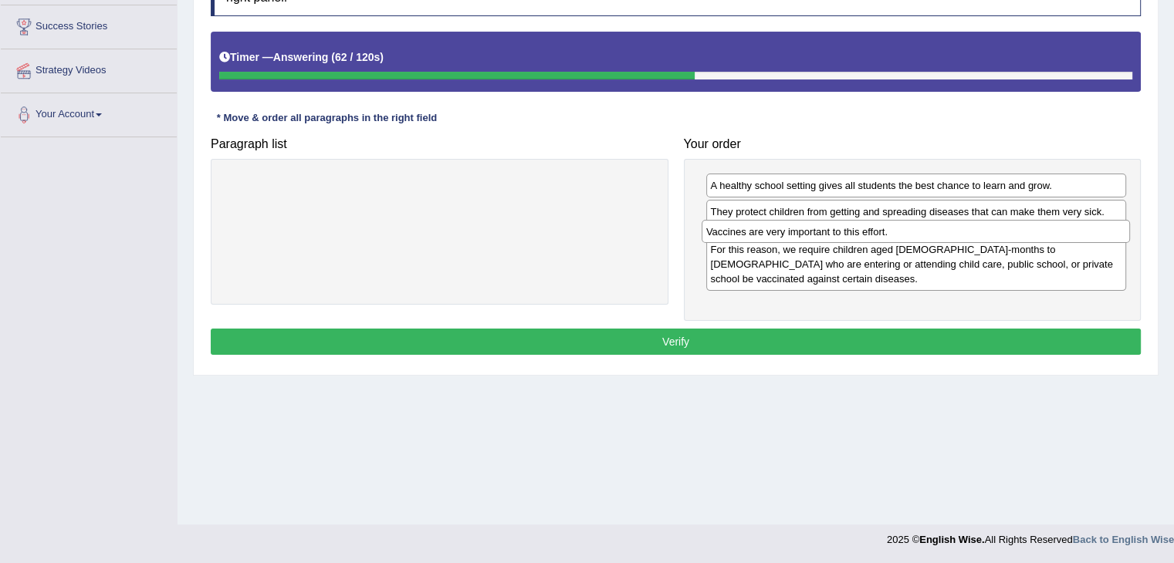
drag, startPoint x: 549, startPoint y: 180, endPoint x: 1027, endPoint y: 226, distance: 480.0
click at [1027, 226] on div "Vaccines are very important to this effort." at bounding box center [916, 232] width 428 height 24
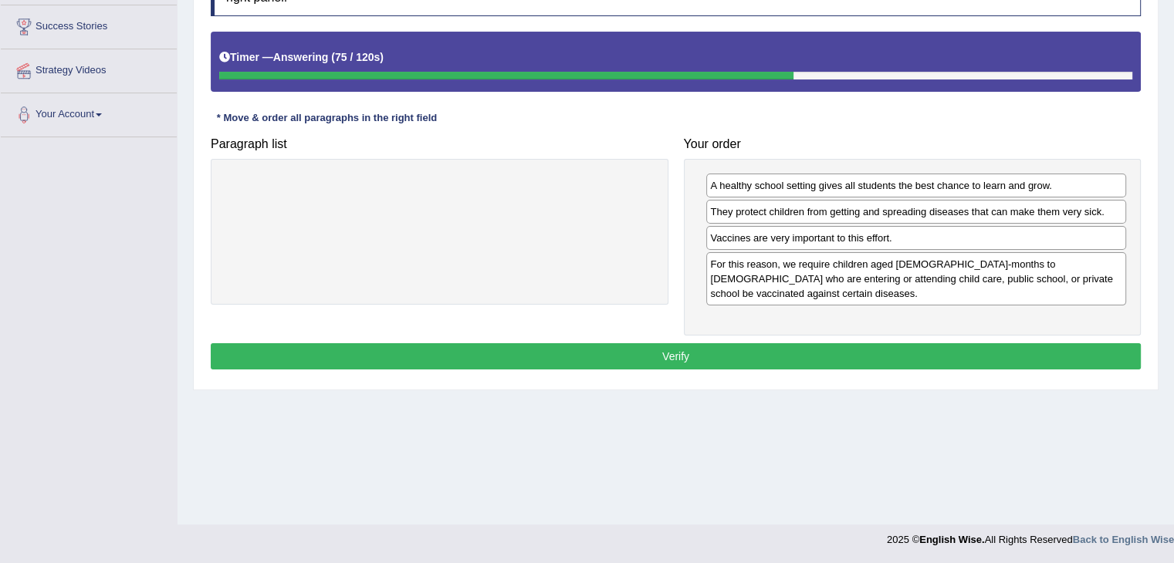
click at [908, 343] on button "Verify" at bounding box center [676, 356] width 930 height 26
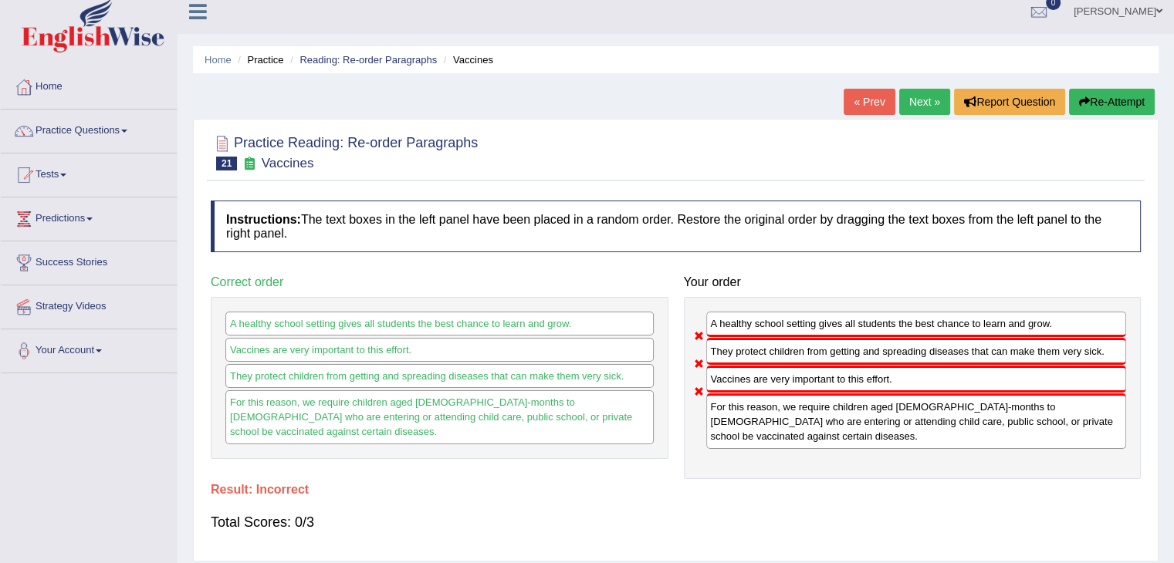
scroll to position [0, 0]
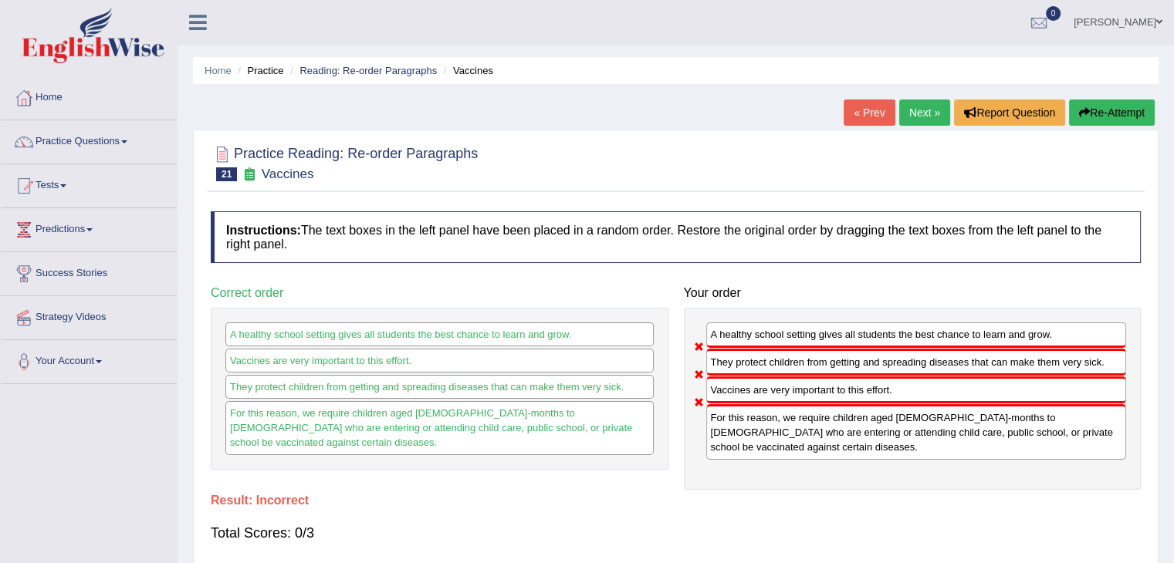
click at [905, 109] on link "Next »" at bounding box center [924, 113] width 51 height 26
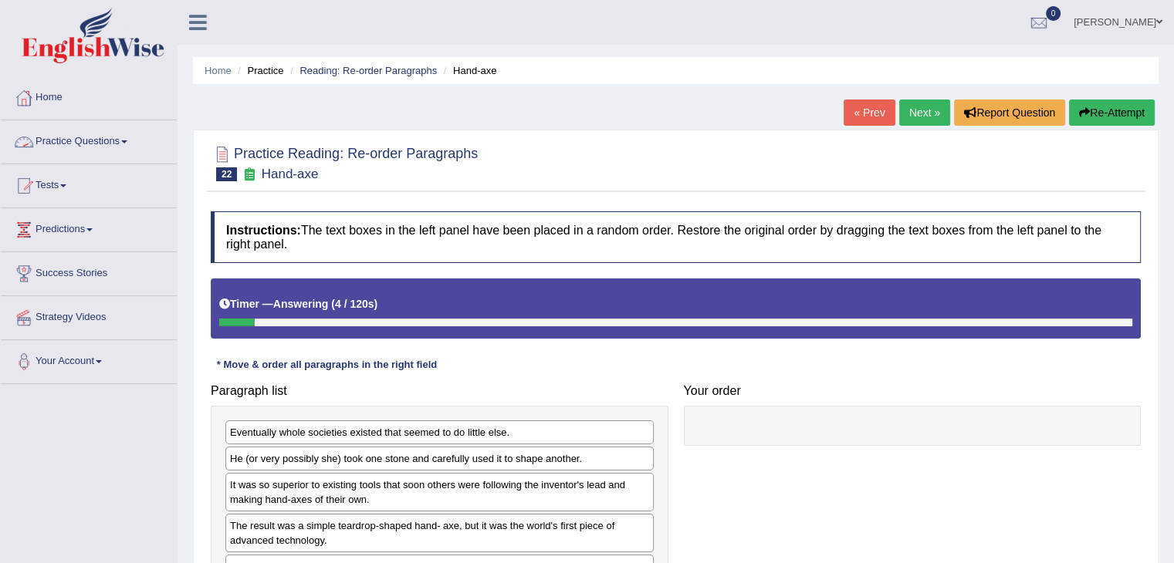
click at [123, 151] on link "Practice Questions" at bounding box center [89, 139] width 176 height 39
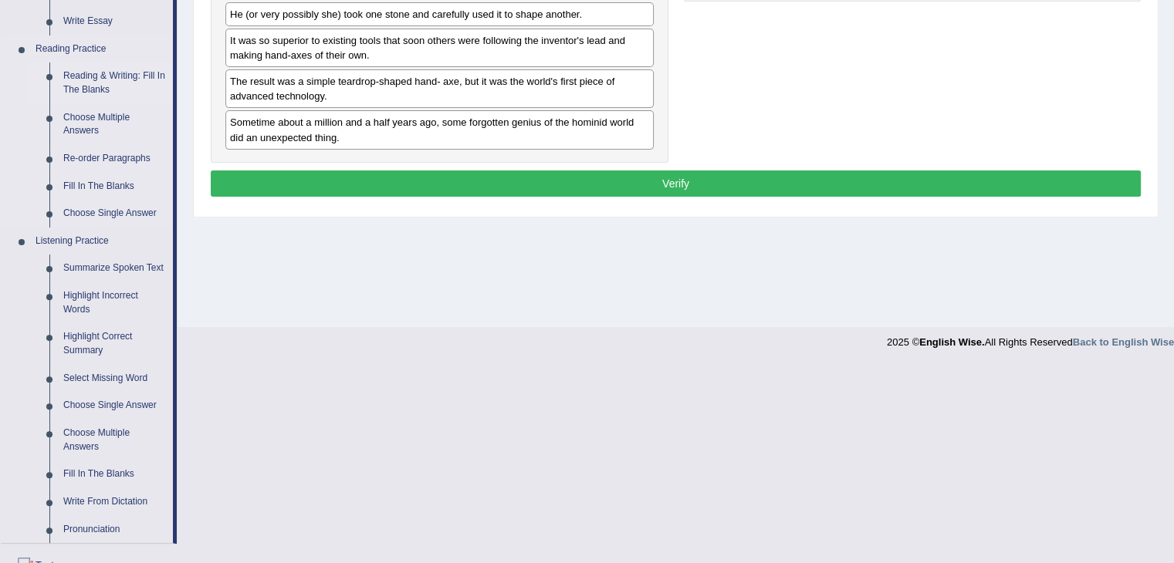
scroll to position [447, 0]
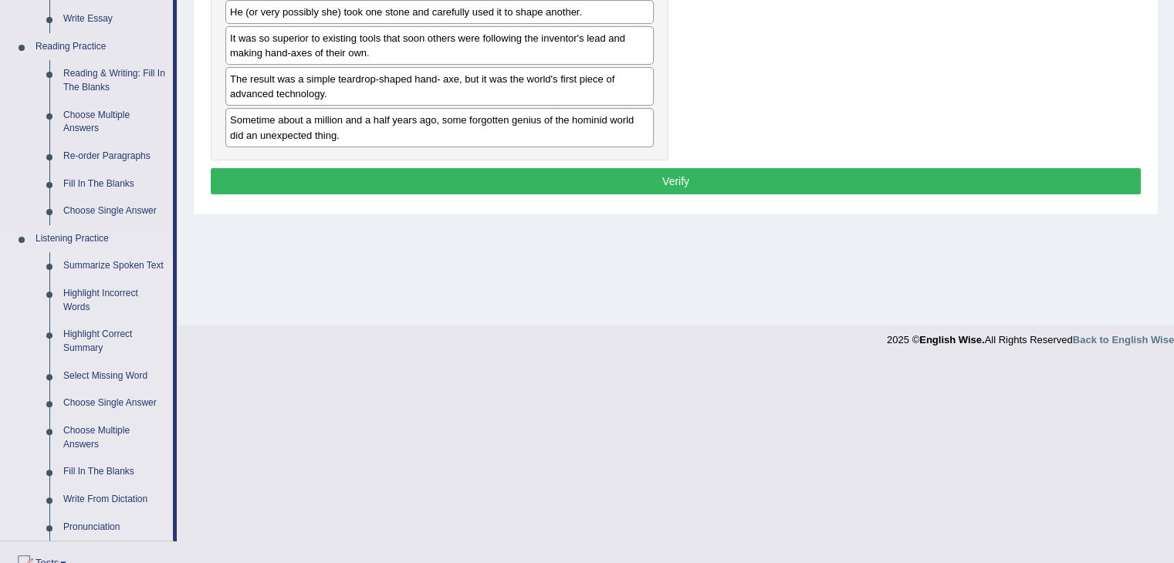
click at [117, 268] on link "Summarize Spoken Text" at bounding box center [114, 266] width 117 height 28
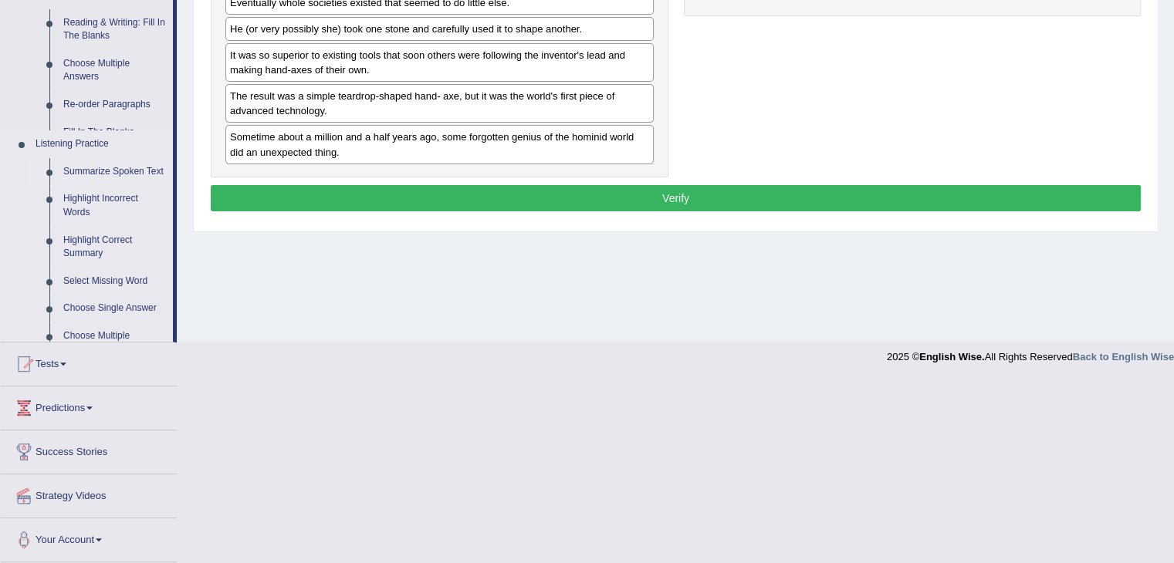
scroll to position [247, 0]
